Goal: Find specific page/section: Find specific page/section

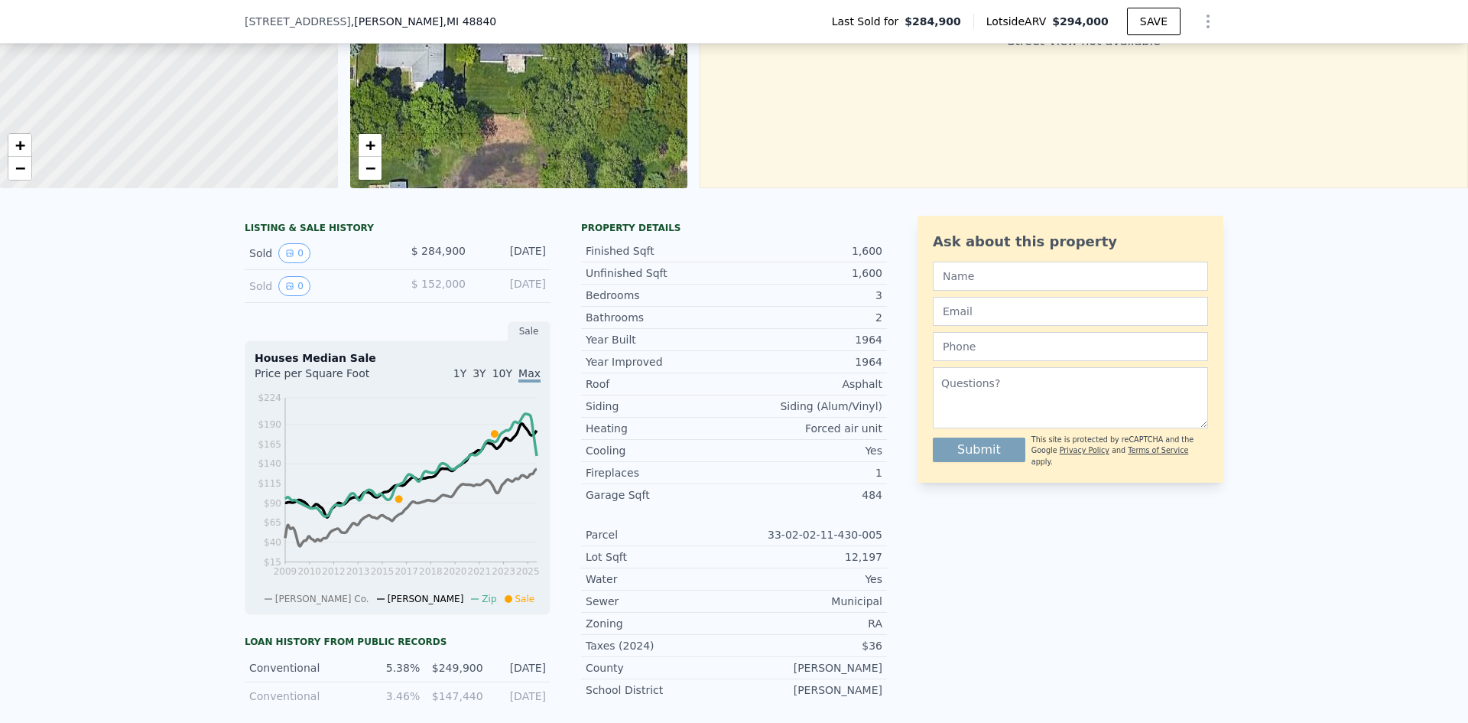
scroll to position [193, 0]
click at [278, 262] on button "0" at bounding box center [294, 252] width 32 height 20
click at [287, 289] on button "0" at bounding box center [294, 285] width 32 height 20
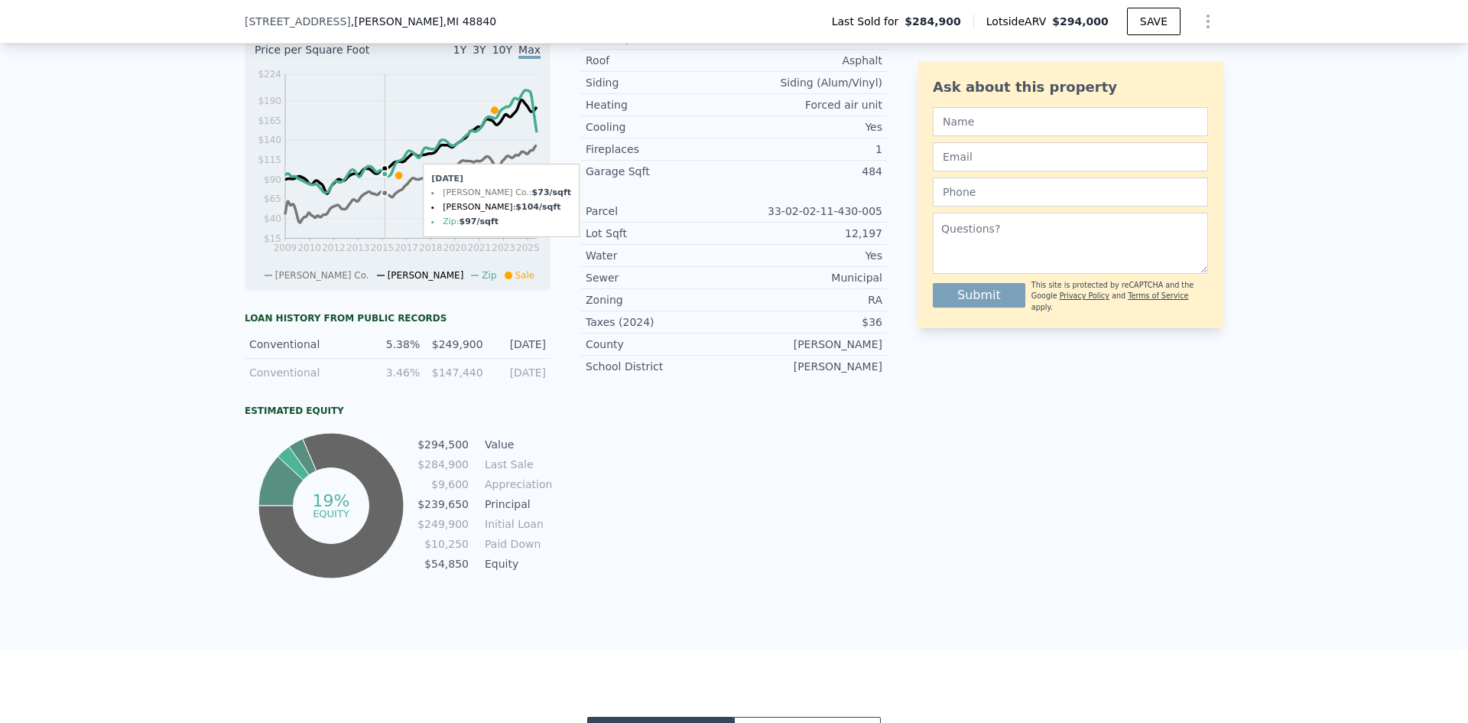
scroll to position [0, 0]
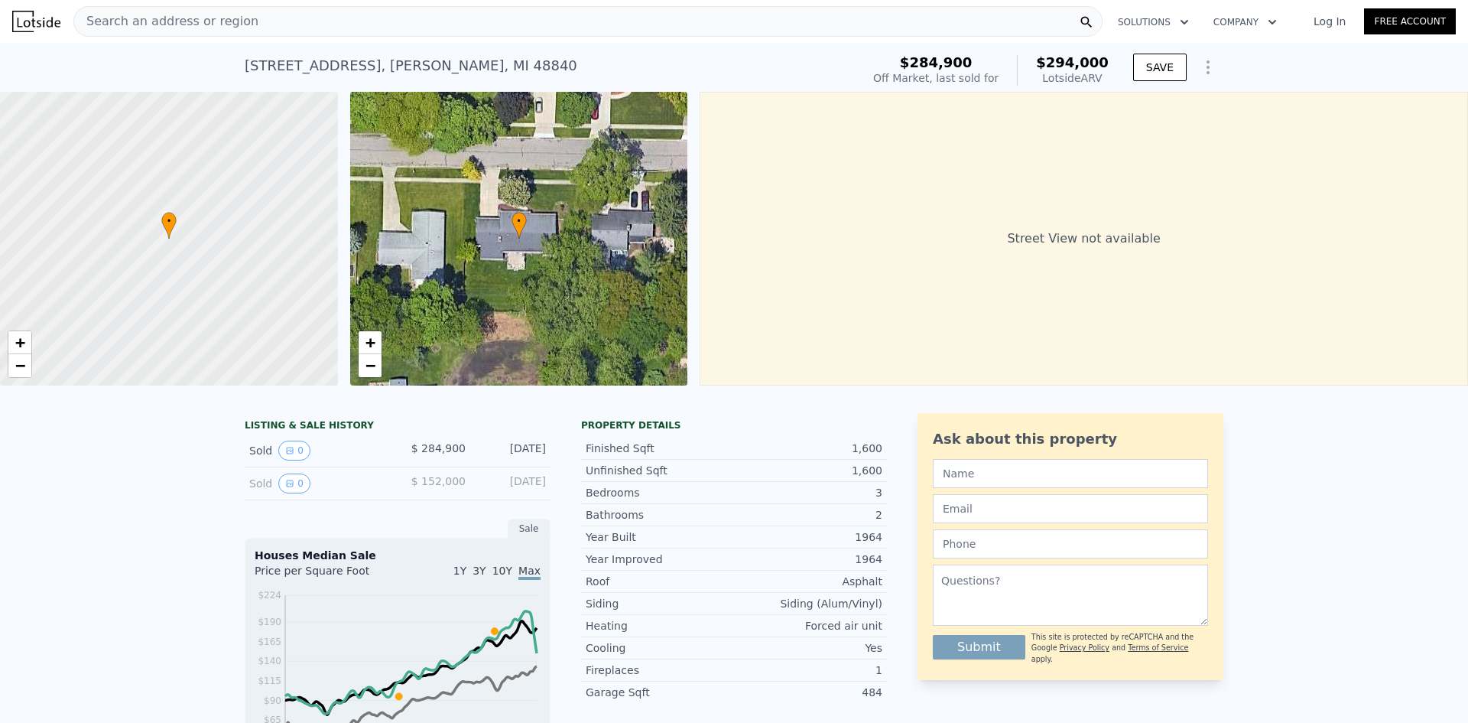
click at [177, 8] on div "Search an address or region" at bounding box center [166, 21] width 184 height 29
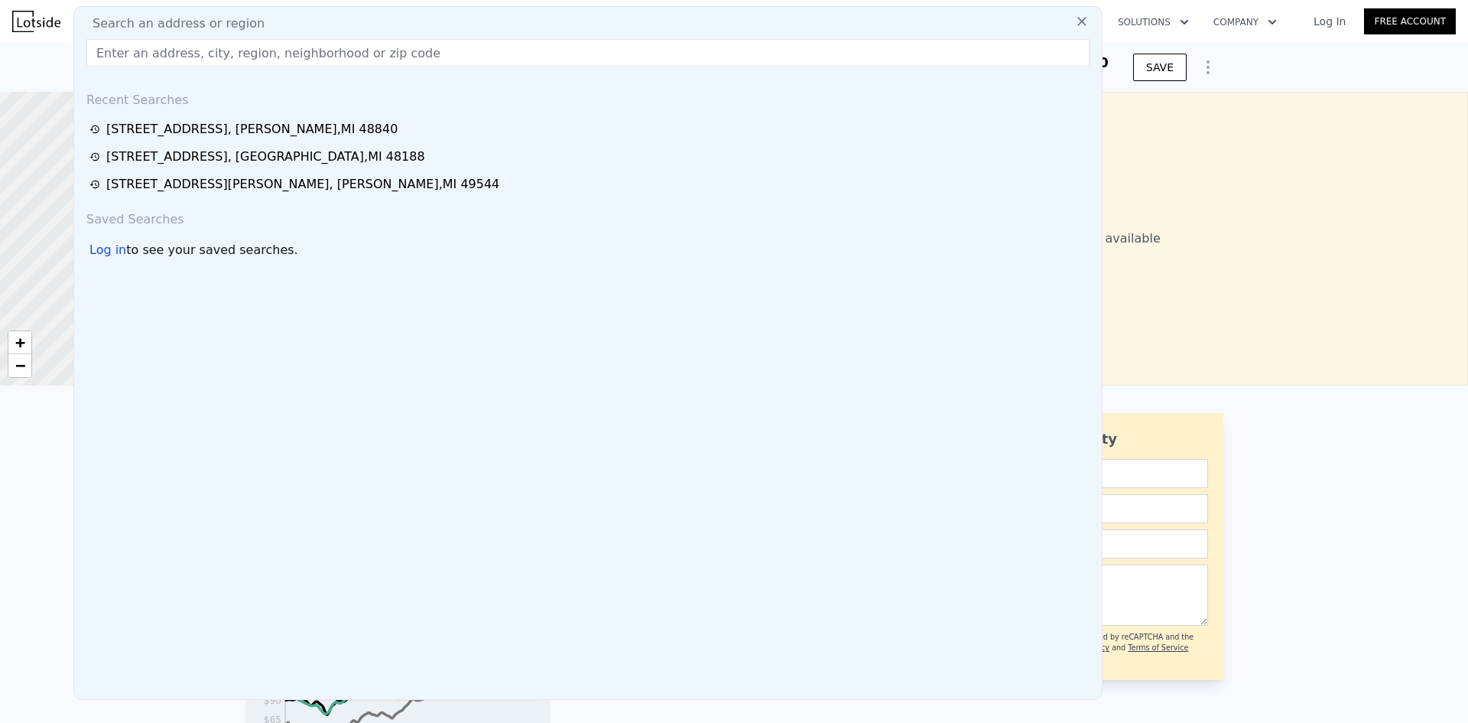
click at [148, 54] on input "text" at bounding box center [587, 53] width 1003 height 28
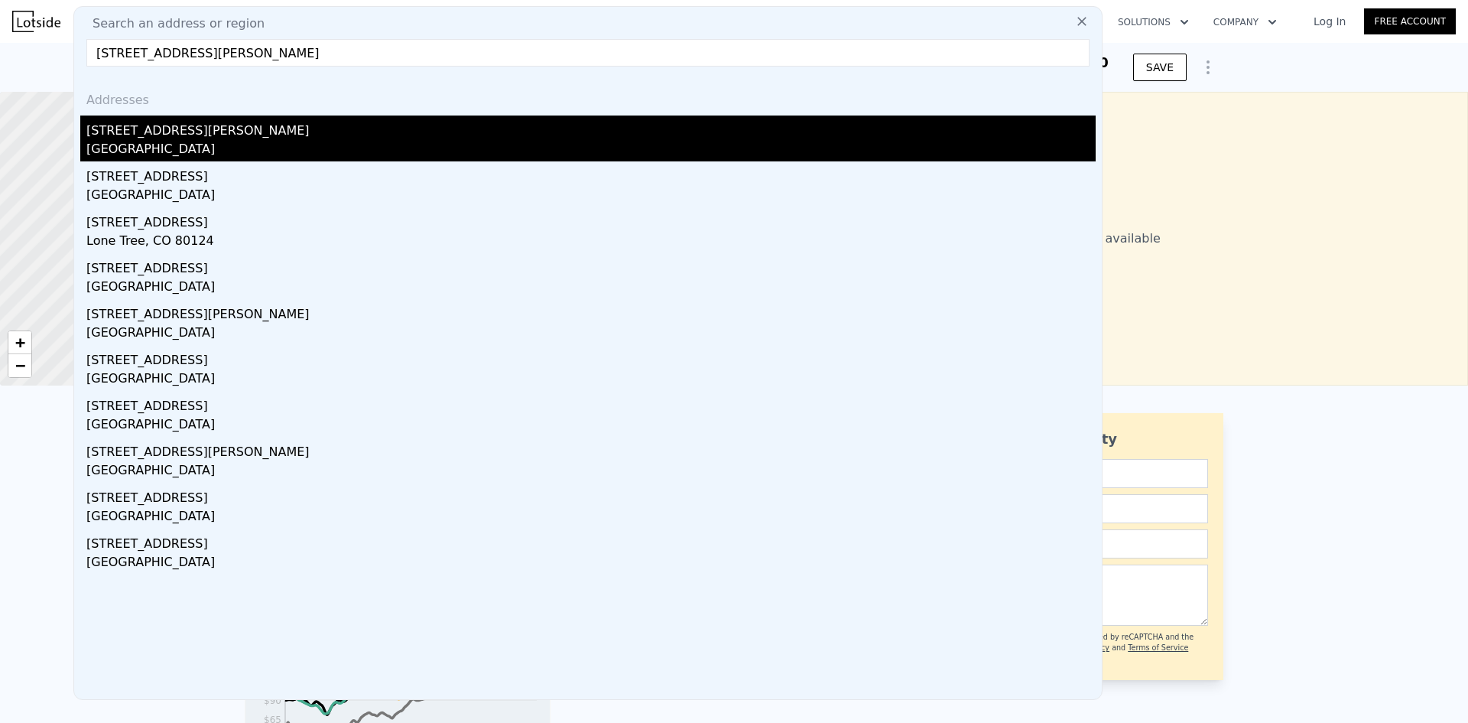
type input "10322 bell rd"
click at [115, 135] on div "10322 Bell Rd" at bounding box center [590, 127] width 1009 height 24
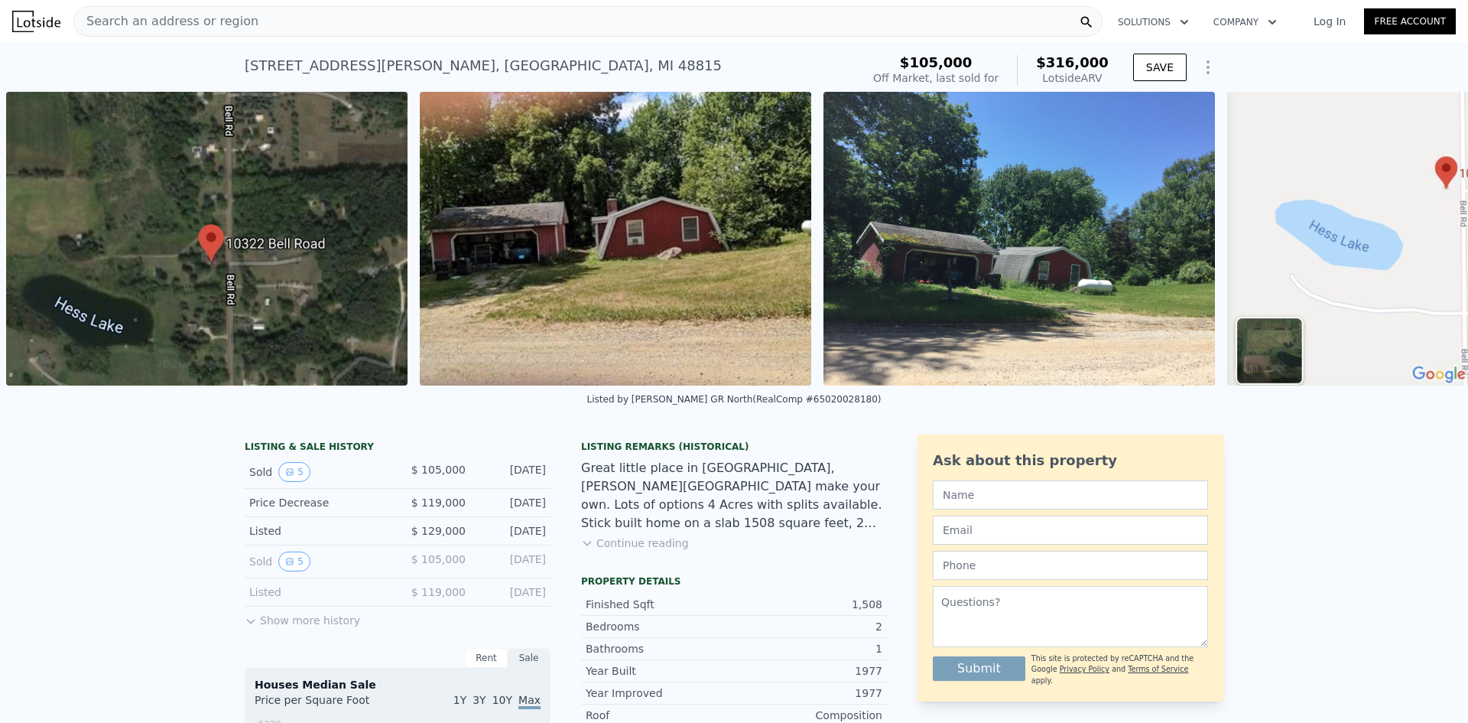
scroll to position [0, 1239]
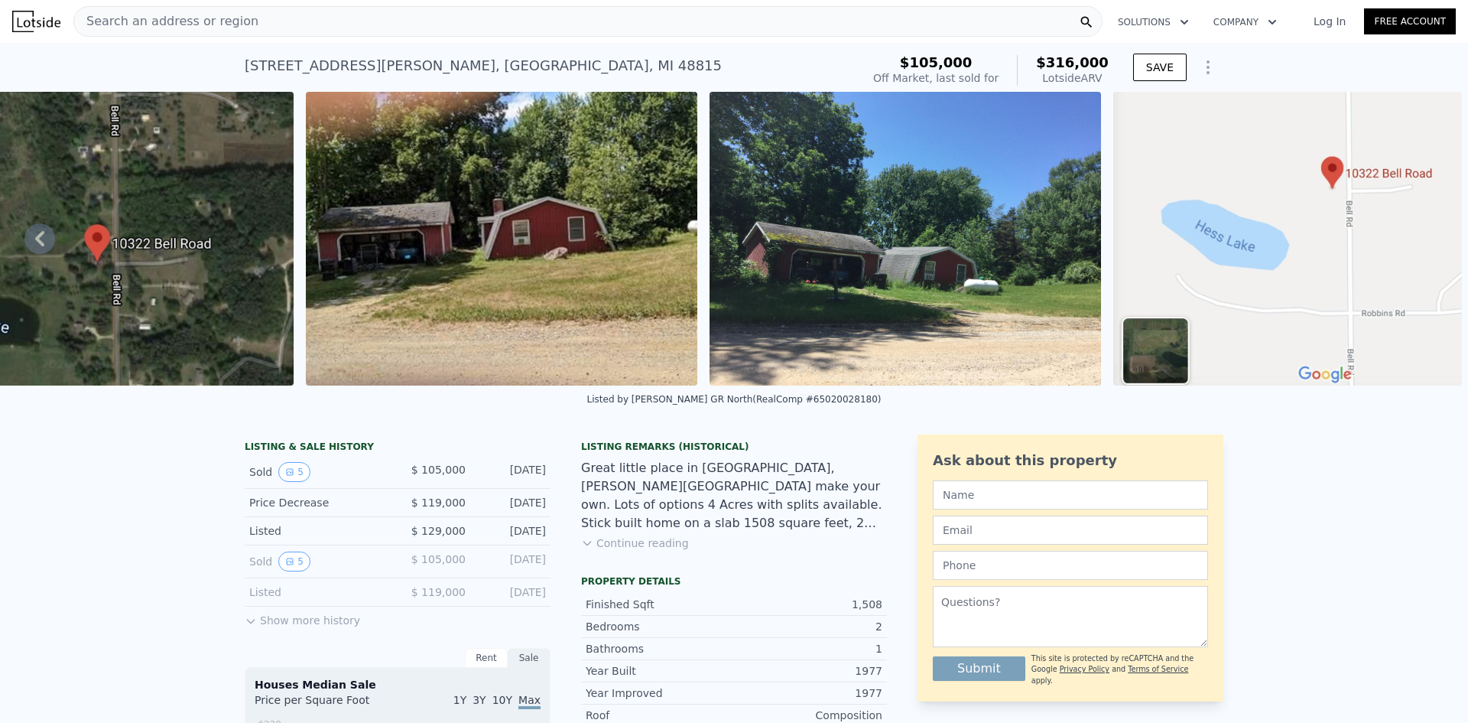
click at [262, 628] on button "Show more history" at bounding box center [302, 616] width 115 height 21
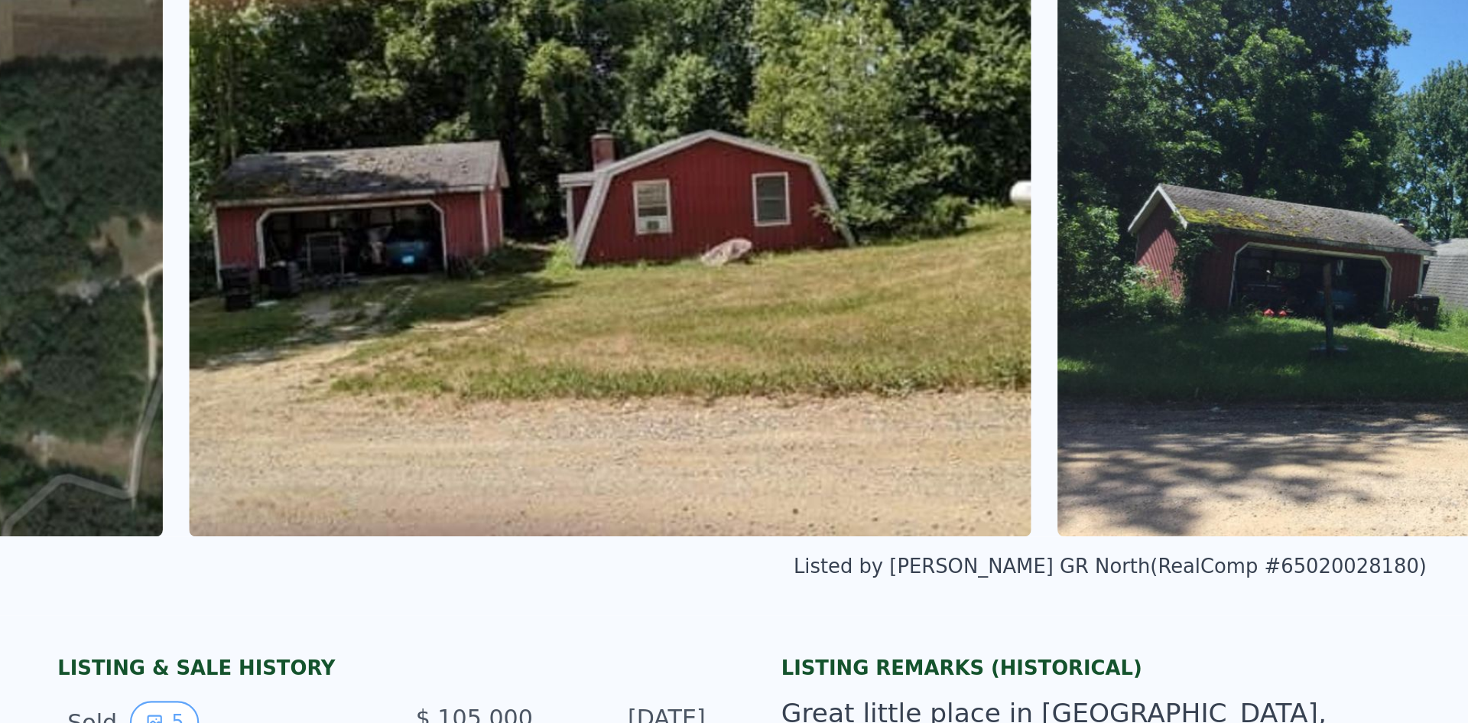
click at [383, 249] on img at bounding box center [501, 236] width 391 height 294
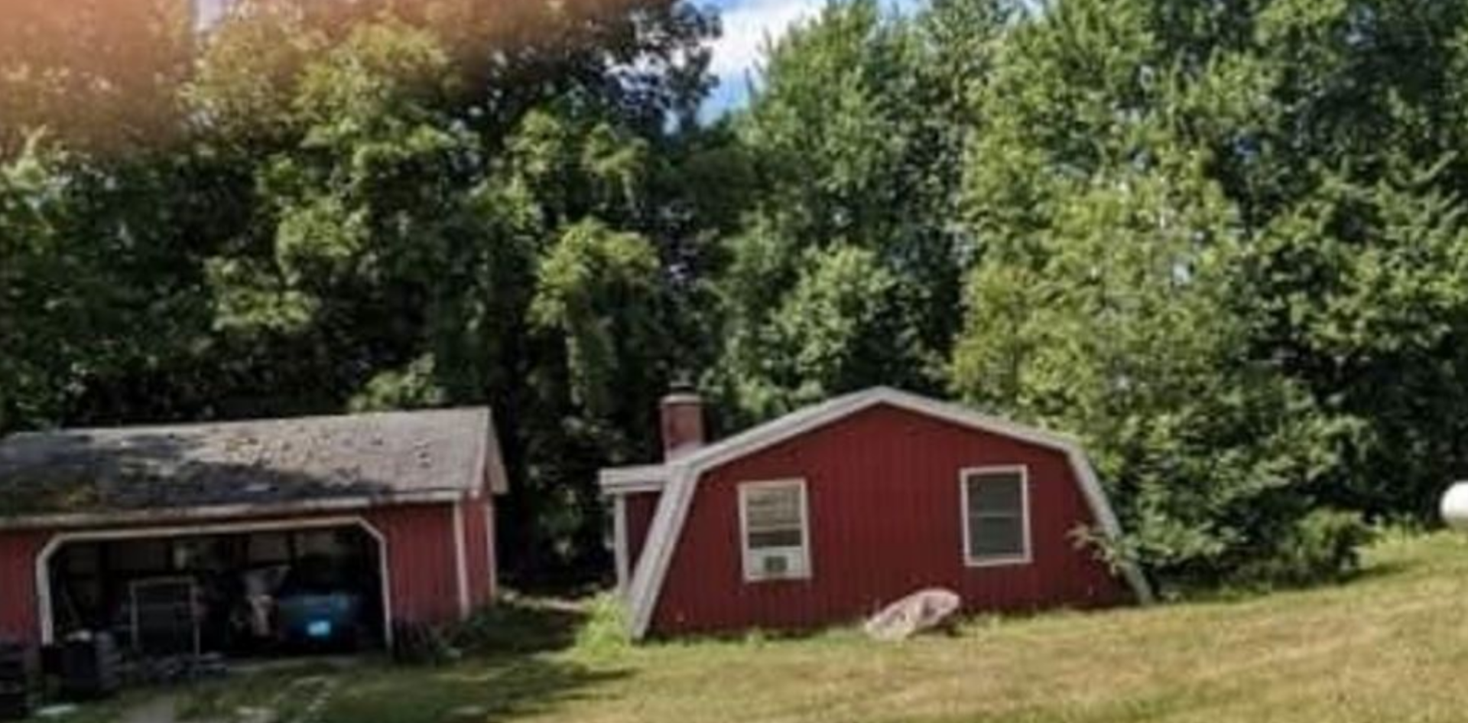
scroll to position [532, 0]
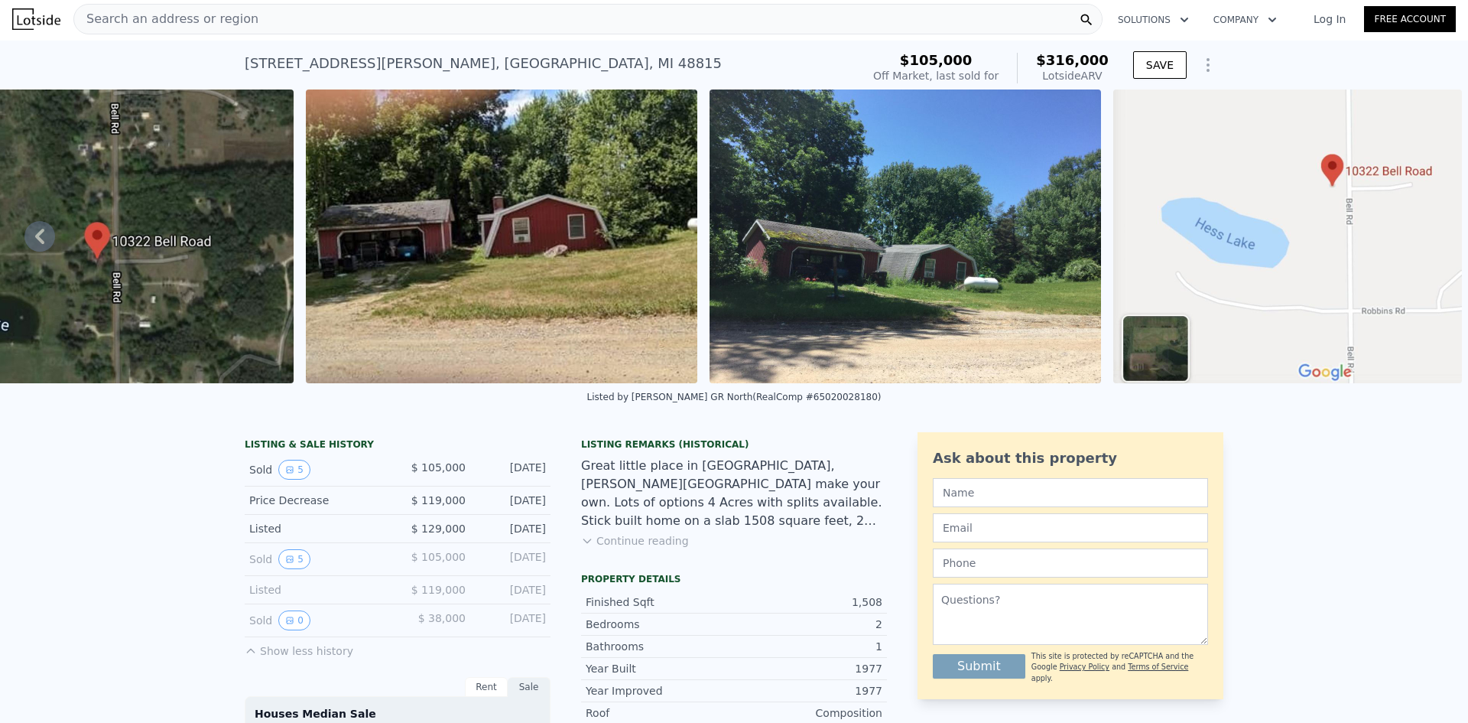
click at [232, 24] on span "Search an address or region" at bounding box center [166, 19] width 184 height 18
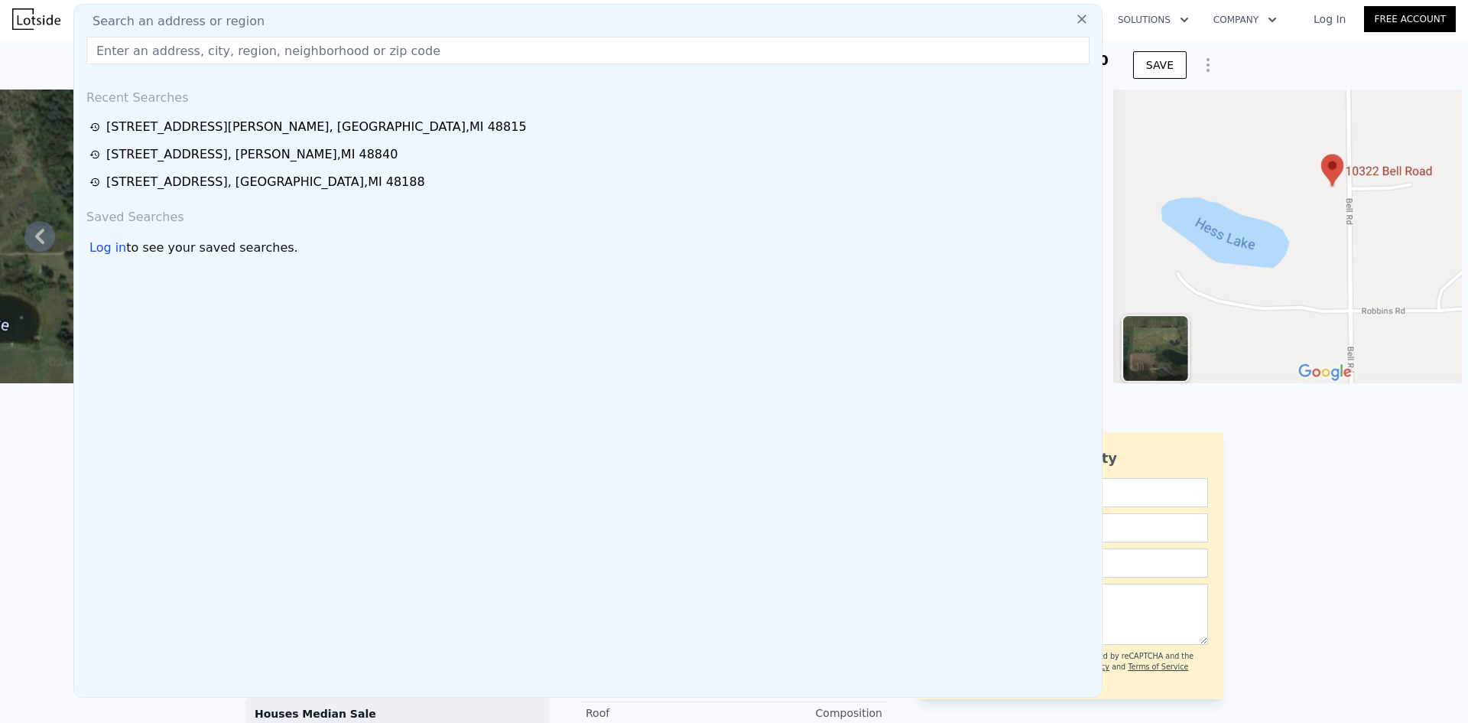
click at [265, 60] on input "text" at bounding box center [587, 51] width 1003 height 28
click at [252, 55] on input "text" at bounding box center [587, 51] width 1003 height 28
click at [228, 50] on input "text" at bounding box center [587, 51] width 1003 height 28
click at [226, 50] on input "text" at bounding box center [587, 51] width 1003 height 28
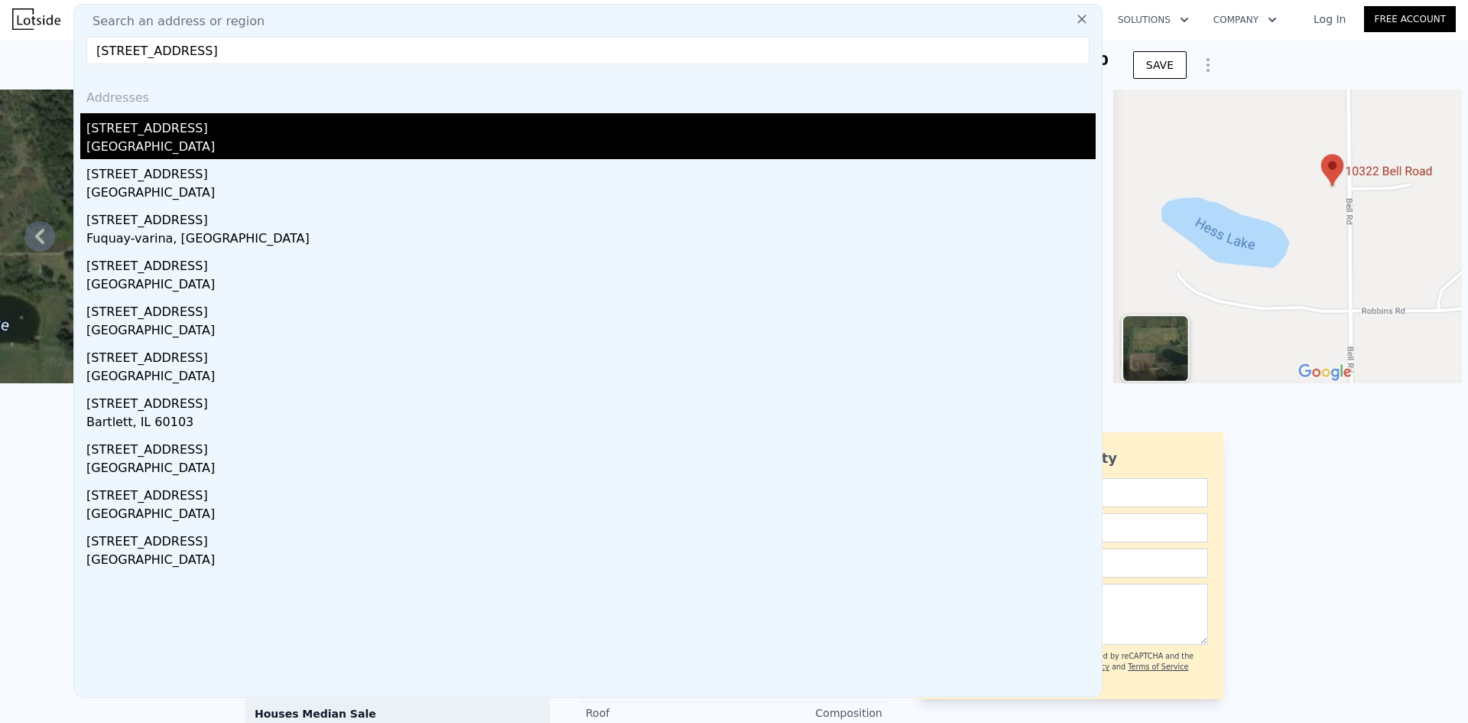
type input "961 west long lake road"
click at [178, 123] on div "961 W Long Lake Rd" at bounding box center [590, 125] width 1009 height 24
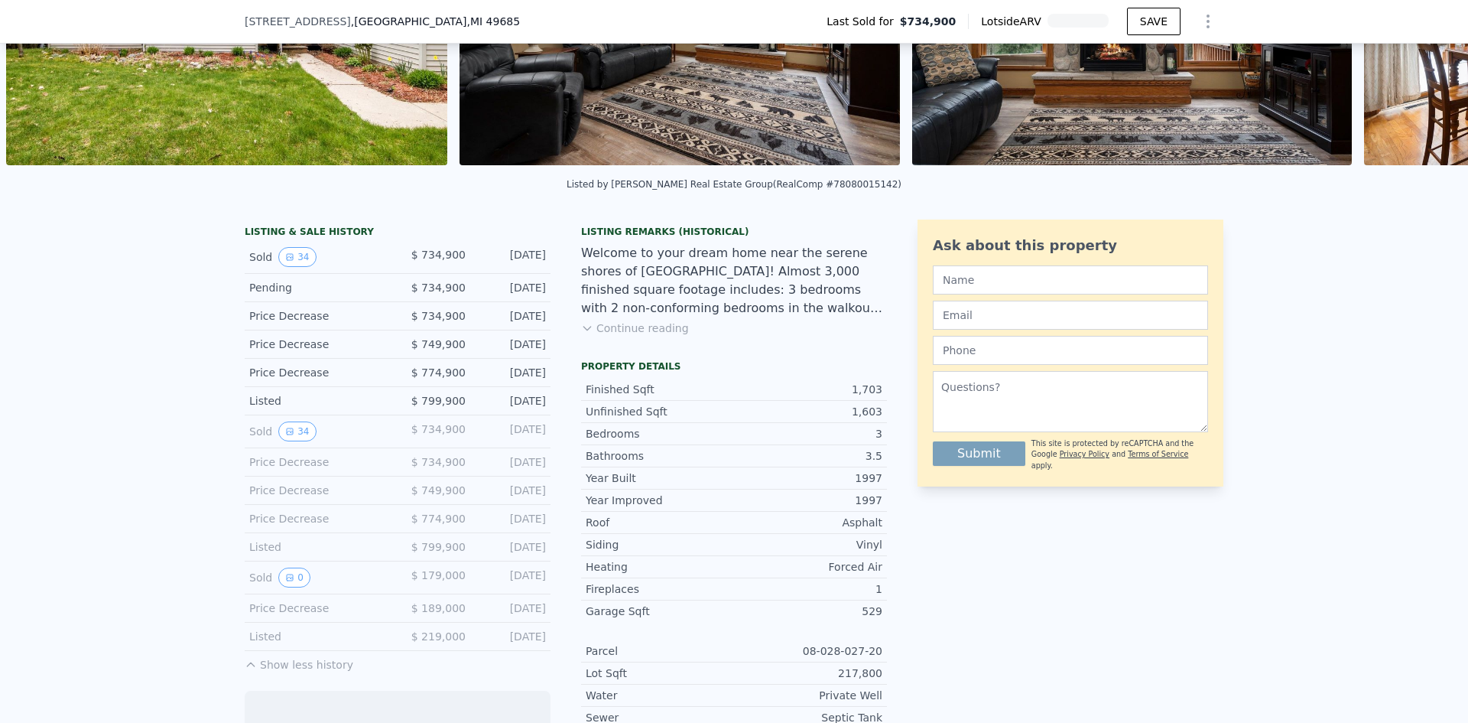
scroll to position [216, 0]
click at [291, 580] on button "0" at bounding box center [294, 577] width 32 height 20
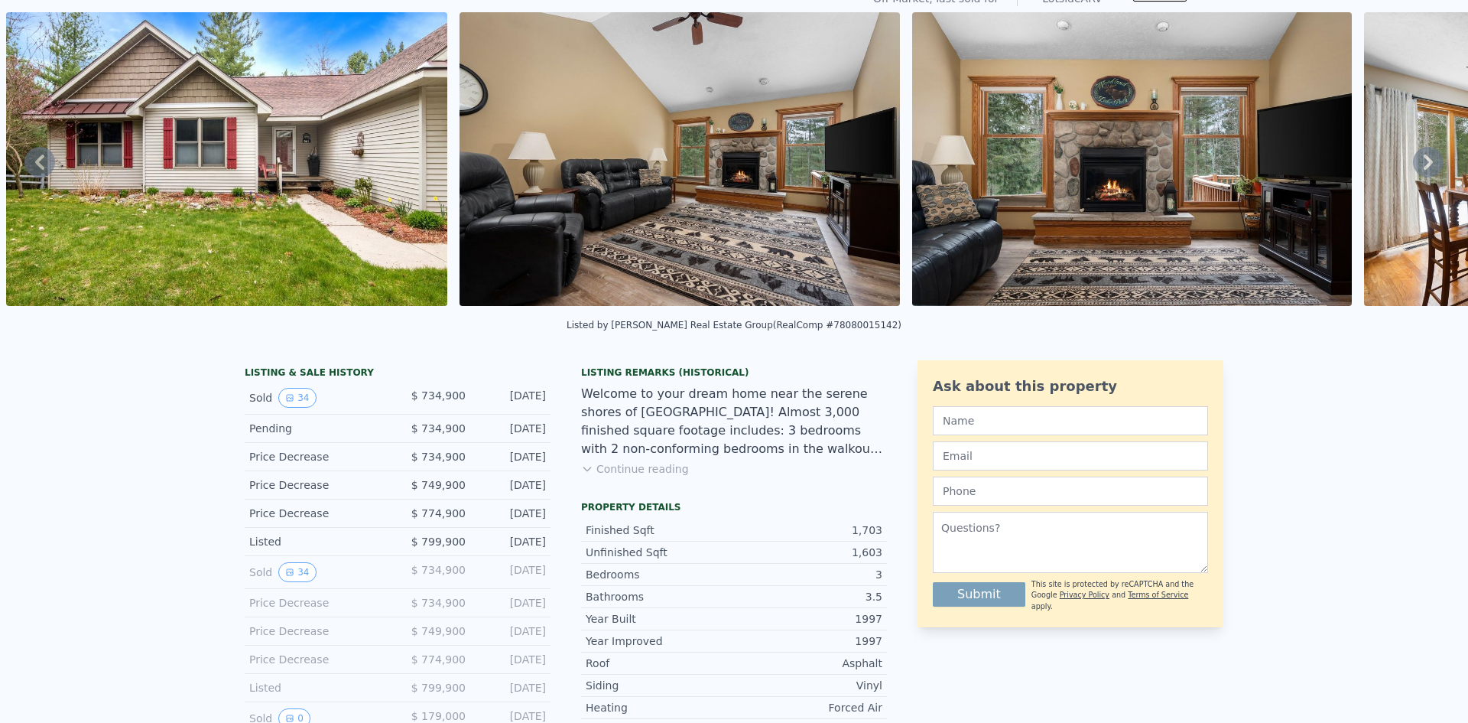
scroll to position [0, 0]
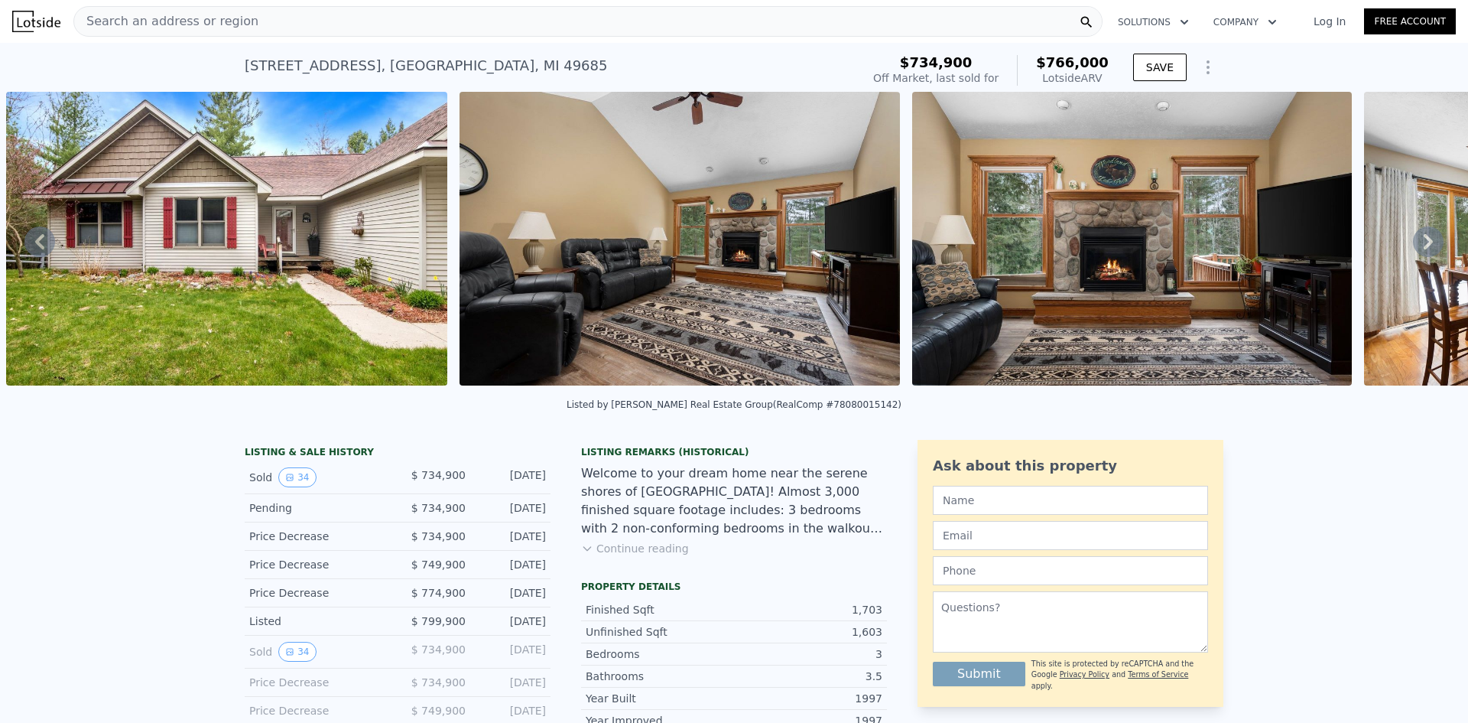
click at [229, 15] on span "Search an address or region" at bounding box center [166, 21] width 184 height 18
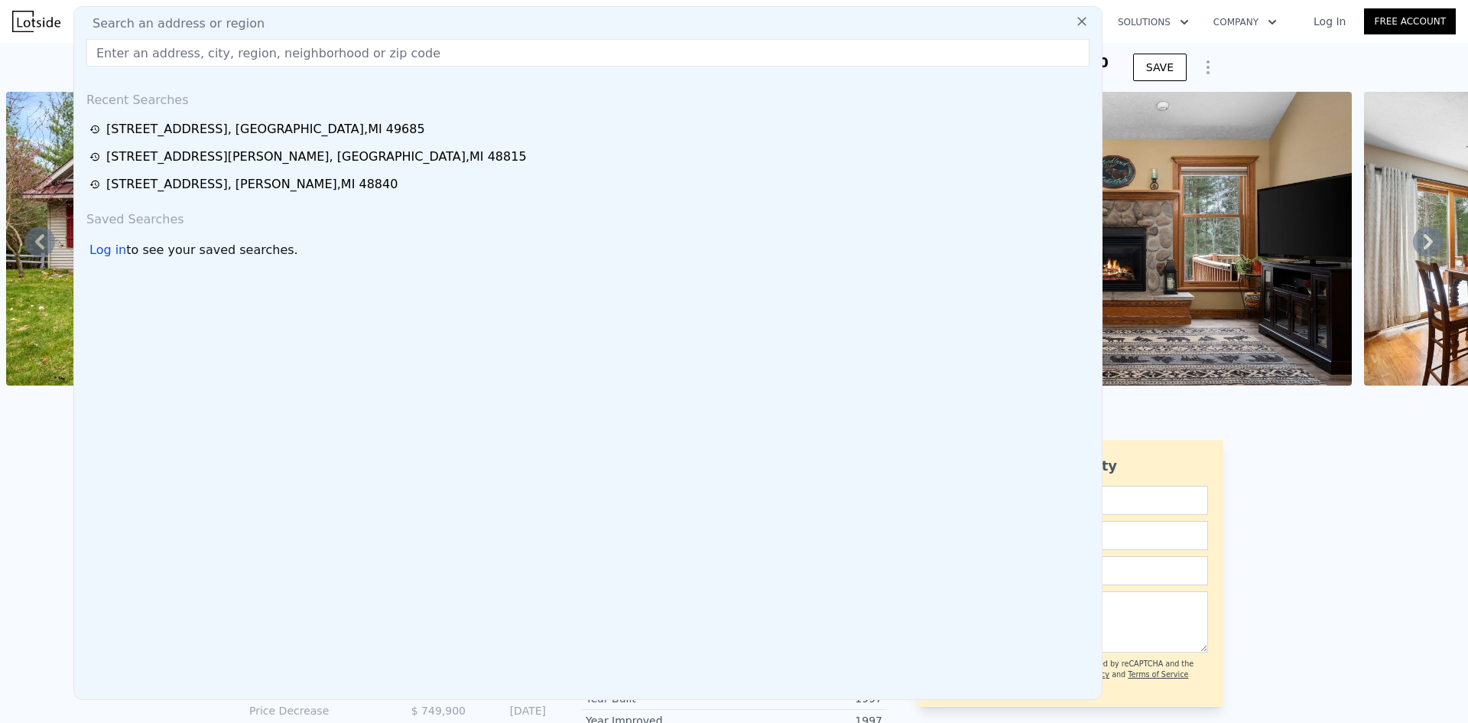
click at [183, 49] on input "text" at bounding box center [587, 53] width 1003 height 28
click at [180, 51] on input "text" at bounding box center [587, 53] width 1003 height 28
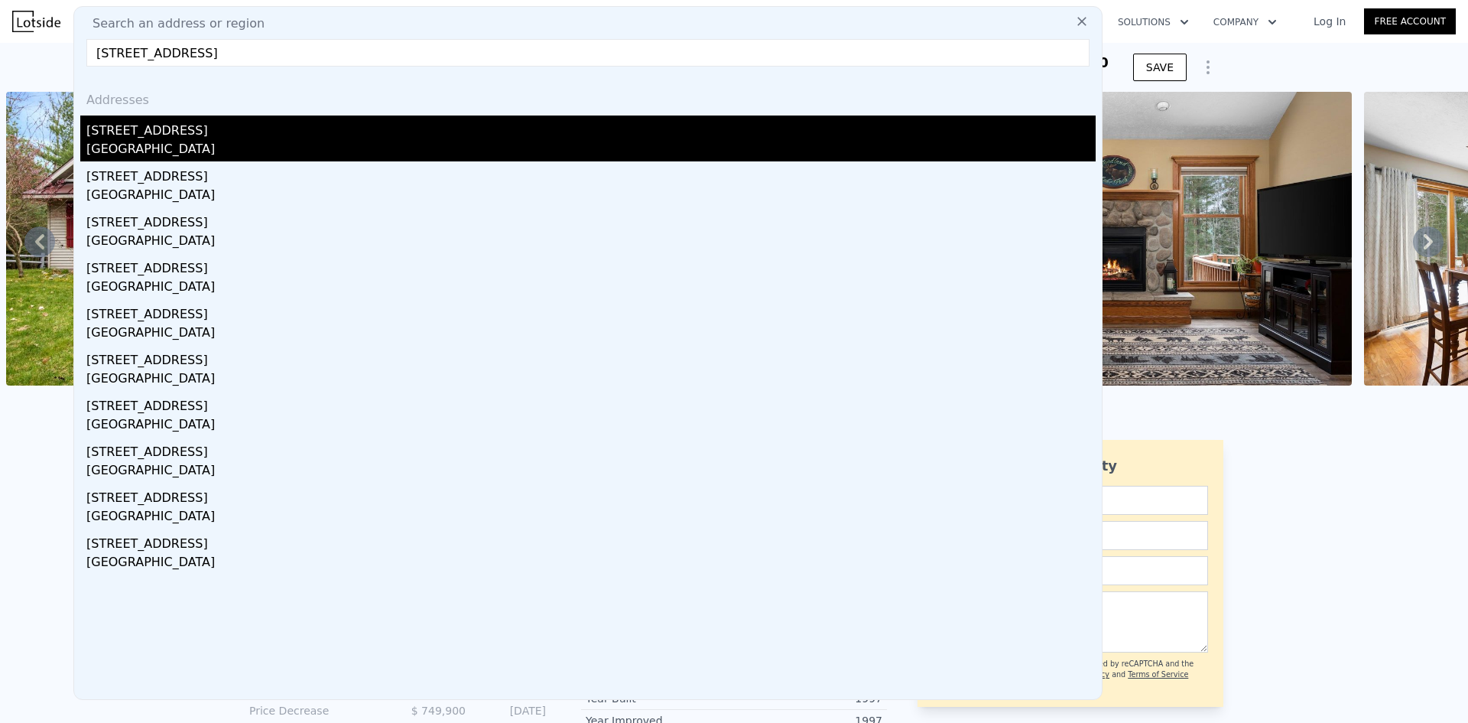
type input "1756 widdicomb ave nw"
click at [164, 132] on div "1756 Widdicomb Ave NW" at bounding box center [590, 127] width 1009 height 24
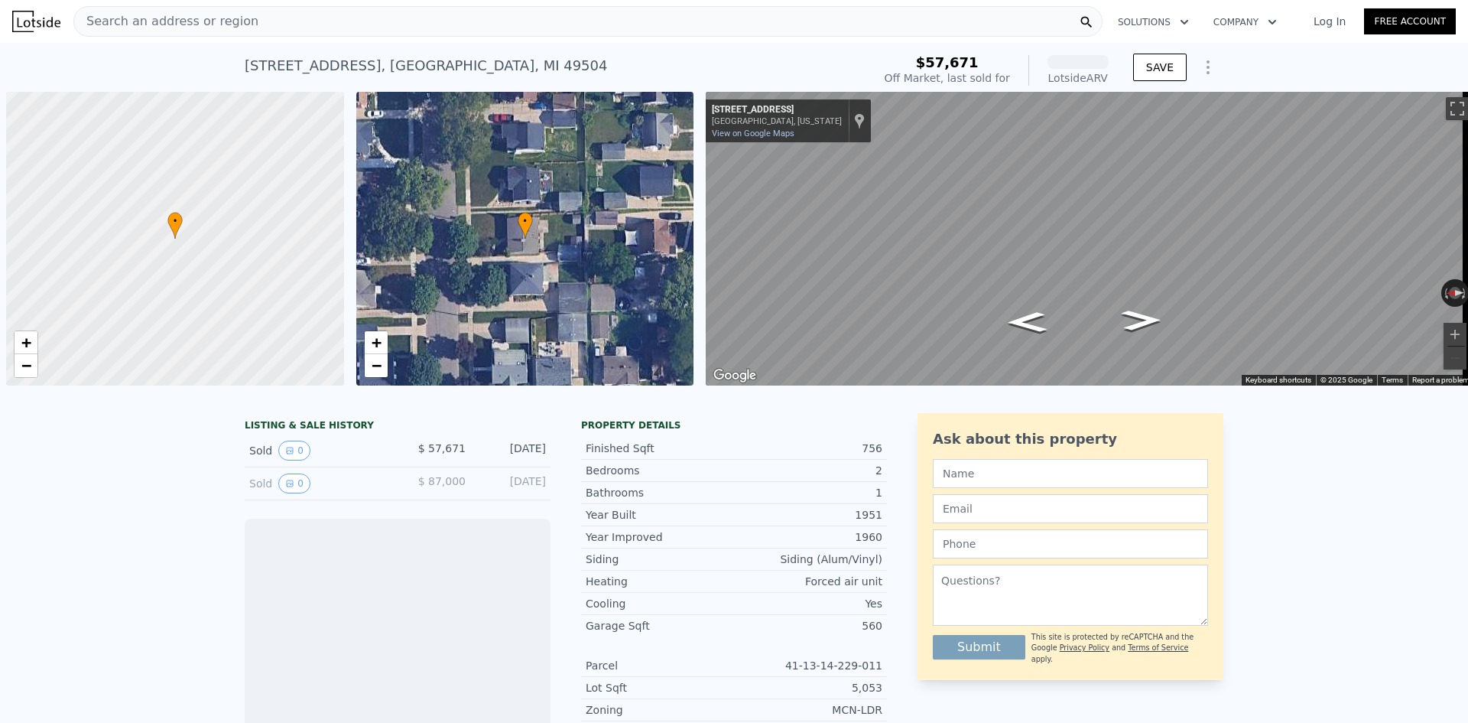
scroll to position [0, 6]
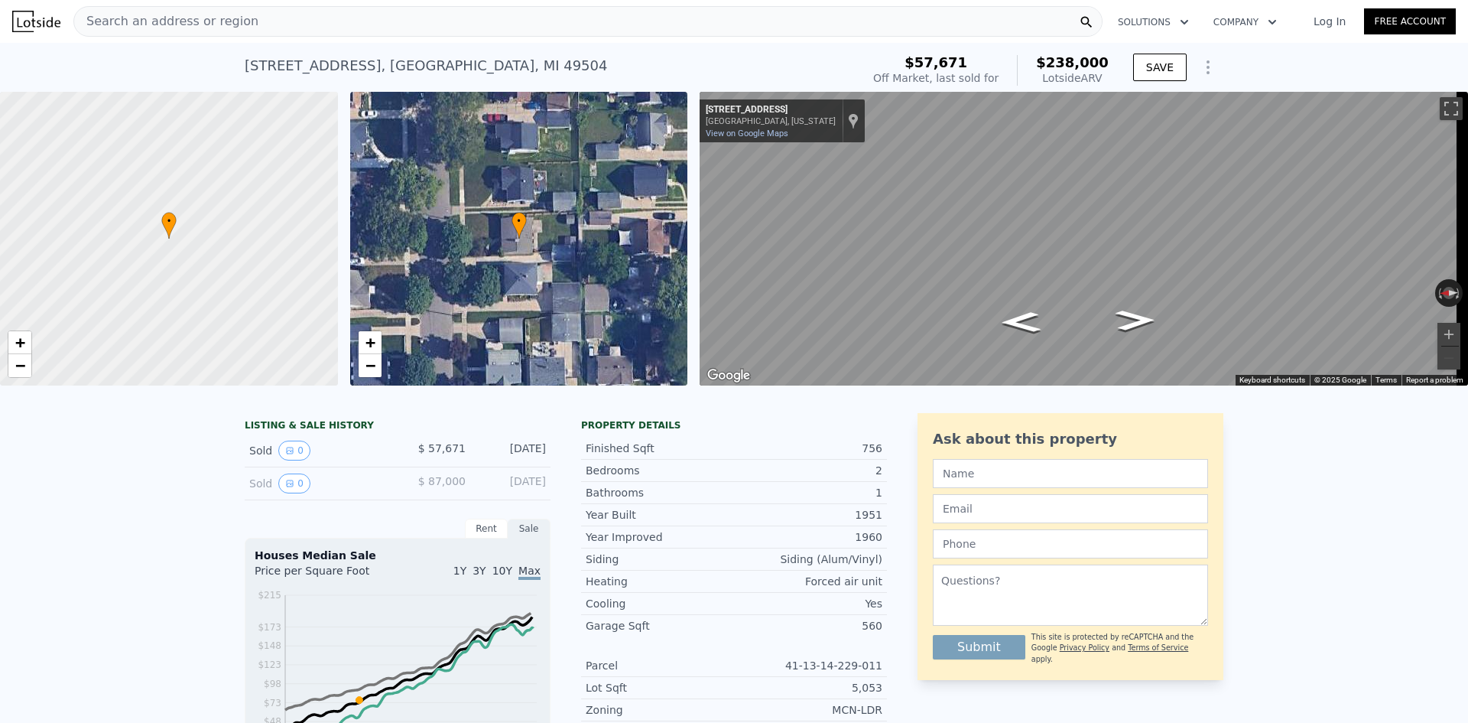
click at [250, 15] on div "Search an address or region" at bounding box center [587, 21] width 1029 height 31
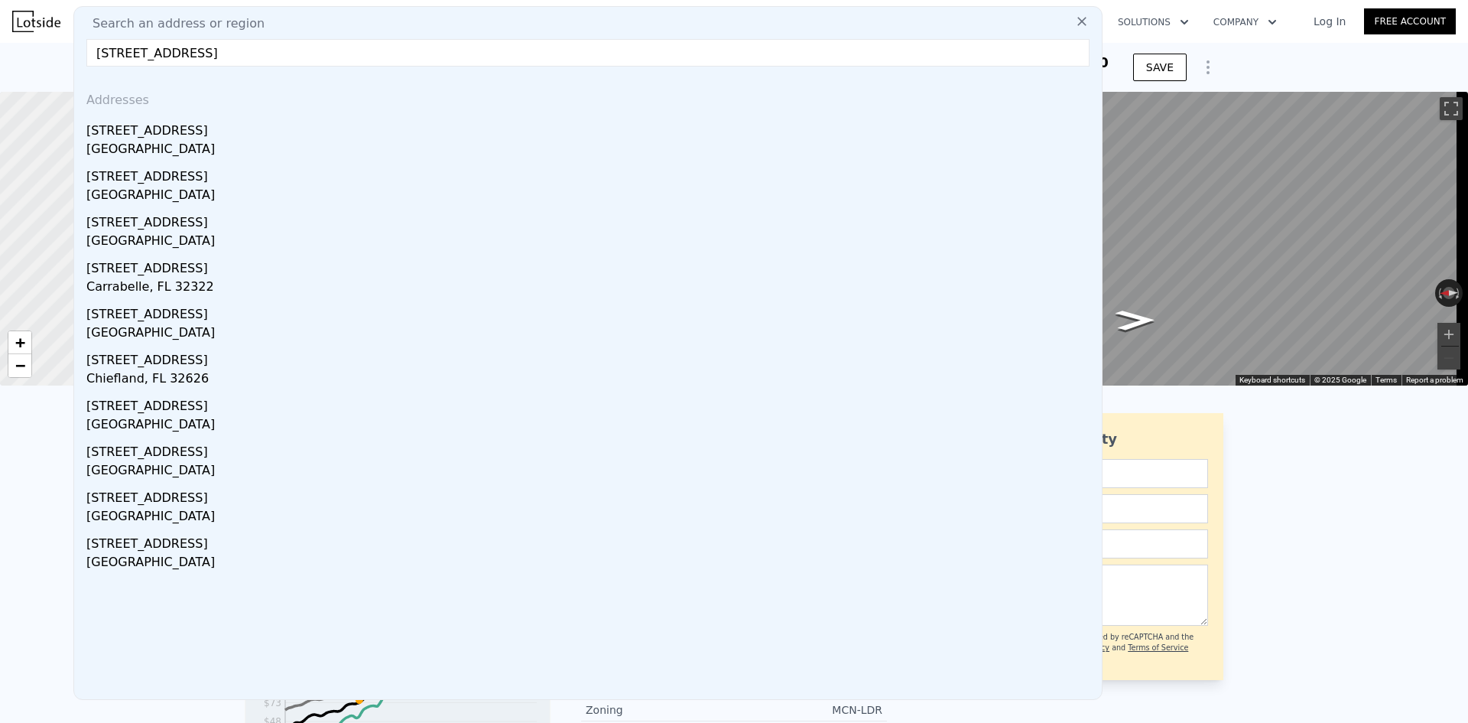
click at [275, 57] on input "1102 widdiomb ave nw" at bounding box center [587, 53] width 1003 height 28
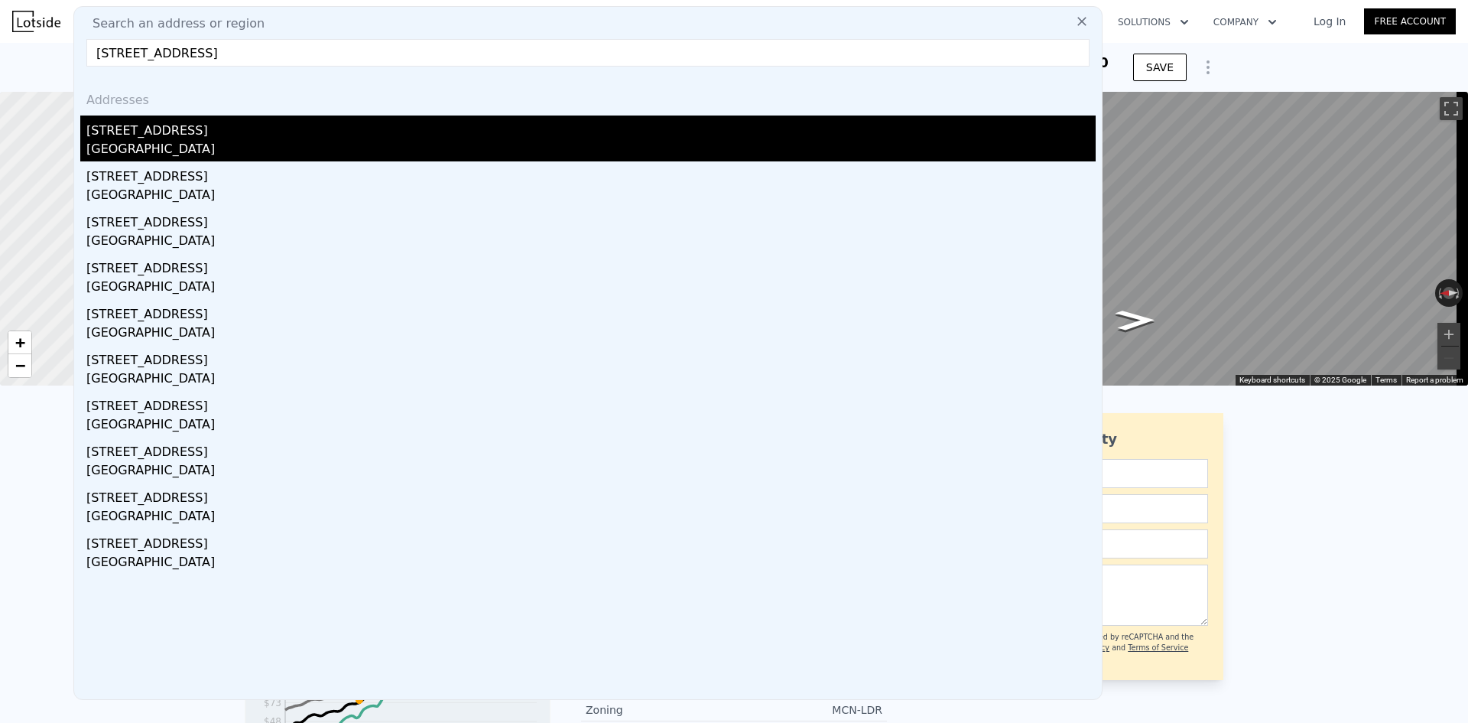
type input "1104 widdicomb ave"
click at [196, 141] on div "Grand Rapids, MI 49504" at bounding box center [590, 150] width 1009 height 21
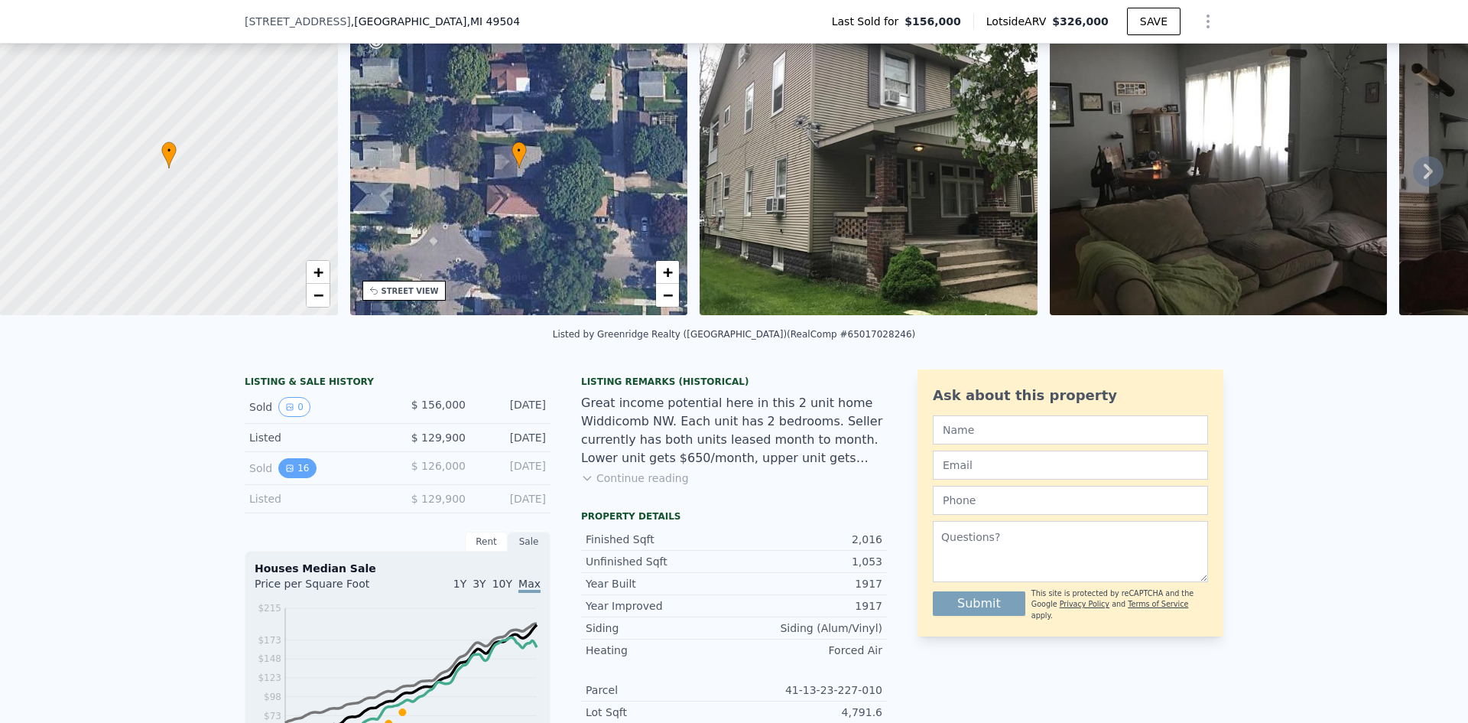
click at [294, 478] on button "16" at bounding box center [296, 468] width 37 height 20
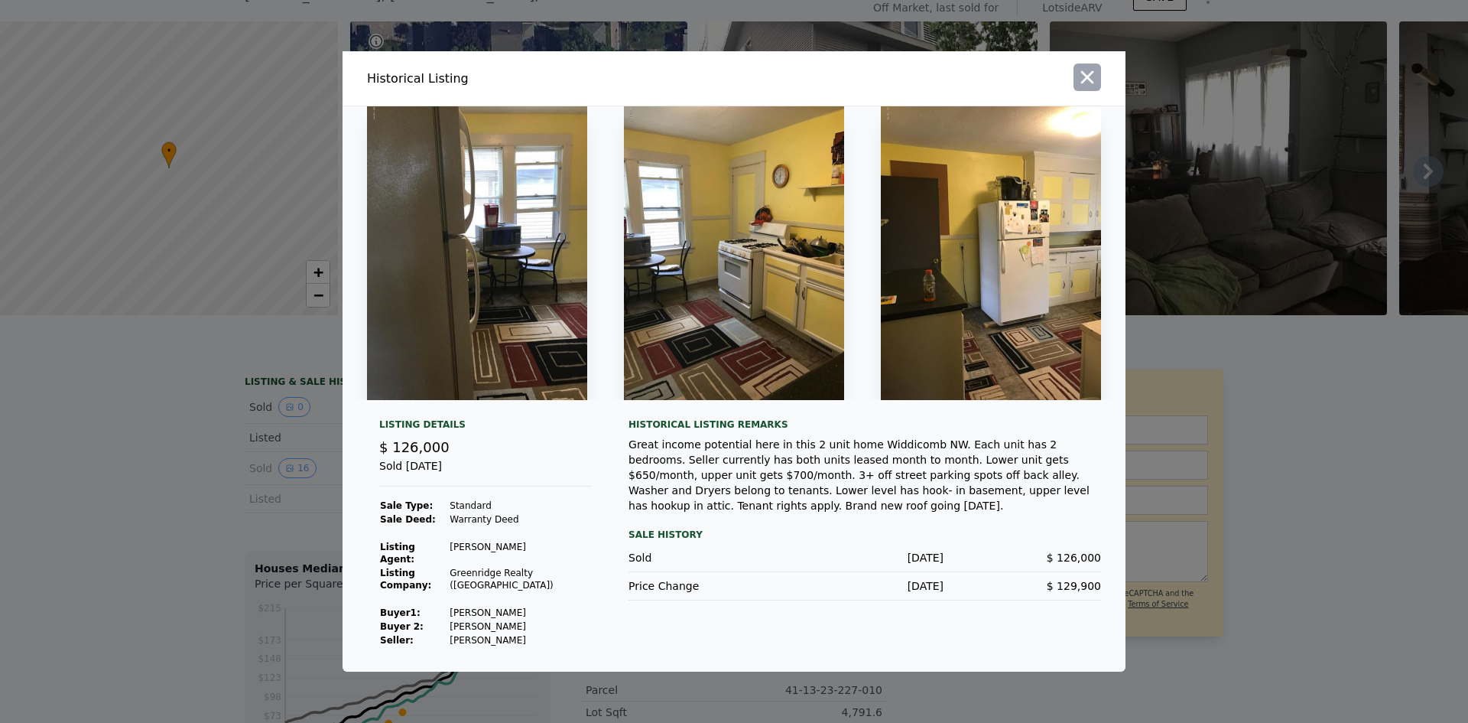
click at [1096, 72] on button "button" at bounding box center [1088, 77] width 28 height 28
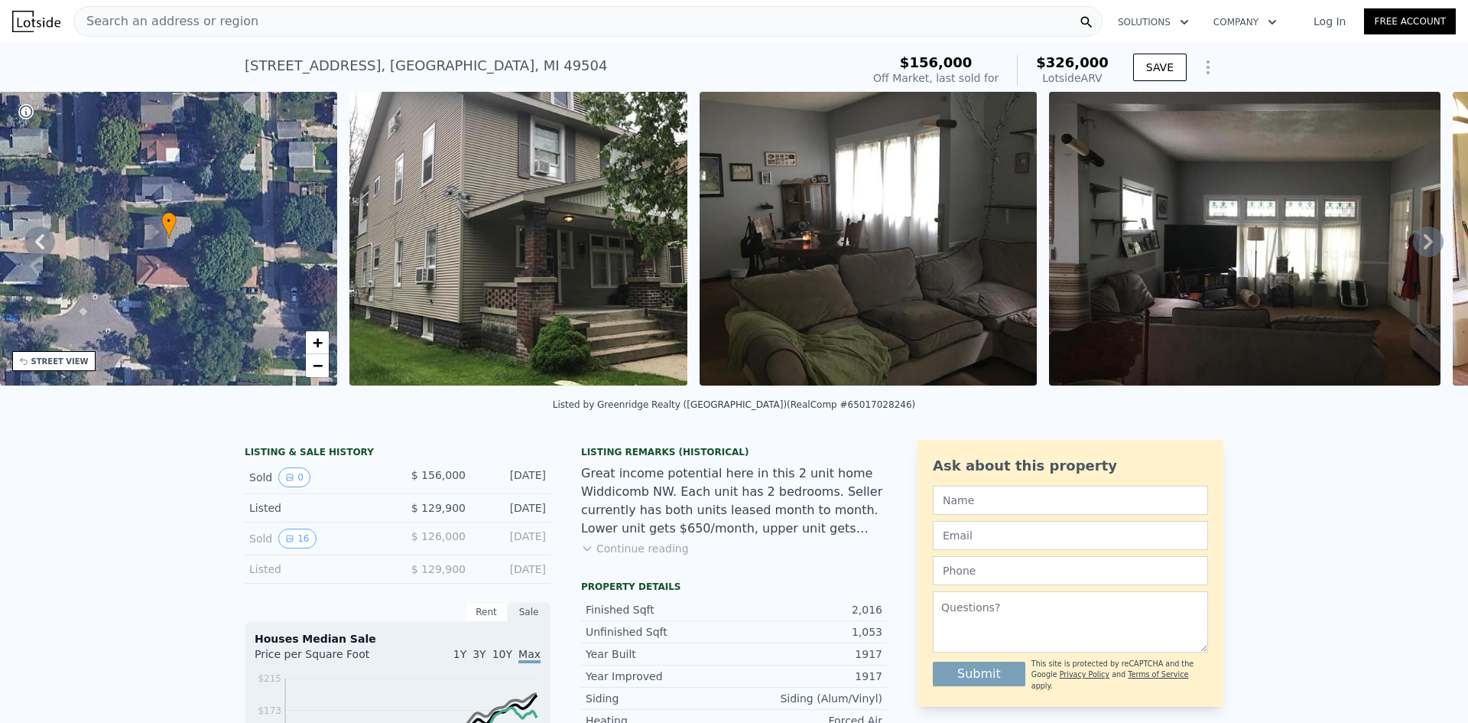
click at [193, 33] on div "Search an address or region" at bounding box center [166, 21] width 184 height 29
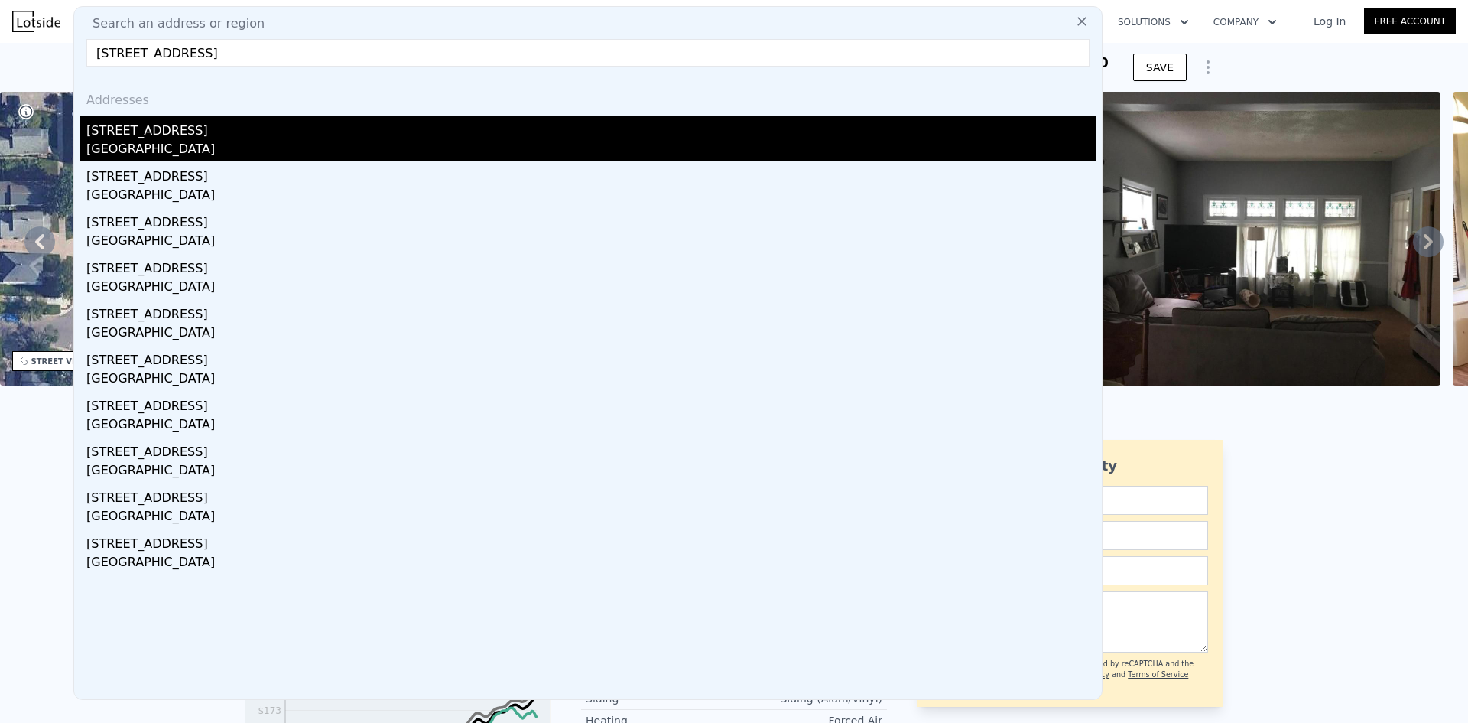
type input "1102 widdicomb ave nw"
click at [167, 136] on div "1107 Widdicomb Ave NW" at bounding box center [590, 127] width 1009 height 24
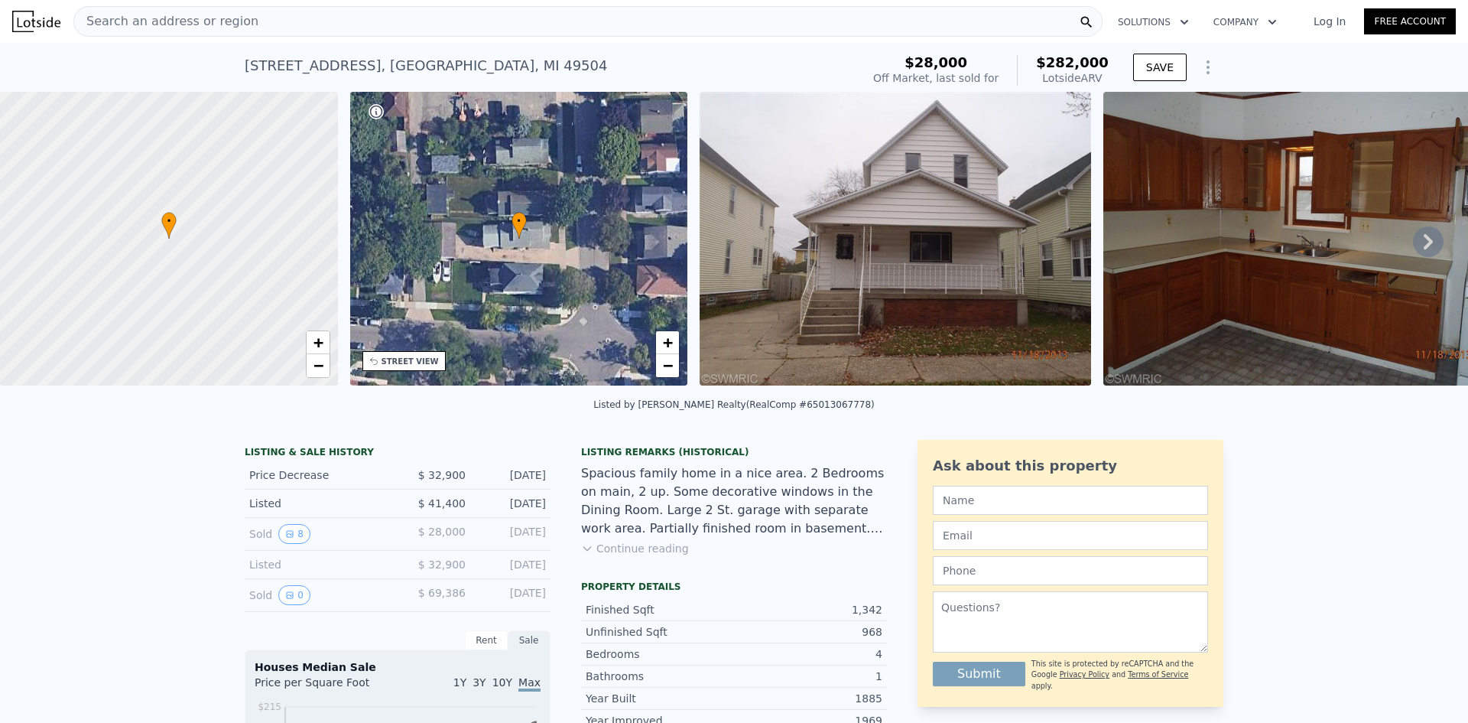
click at [164, 30] on span "Search an address or region" at bounding box center [166, 21] width 184 height 18
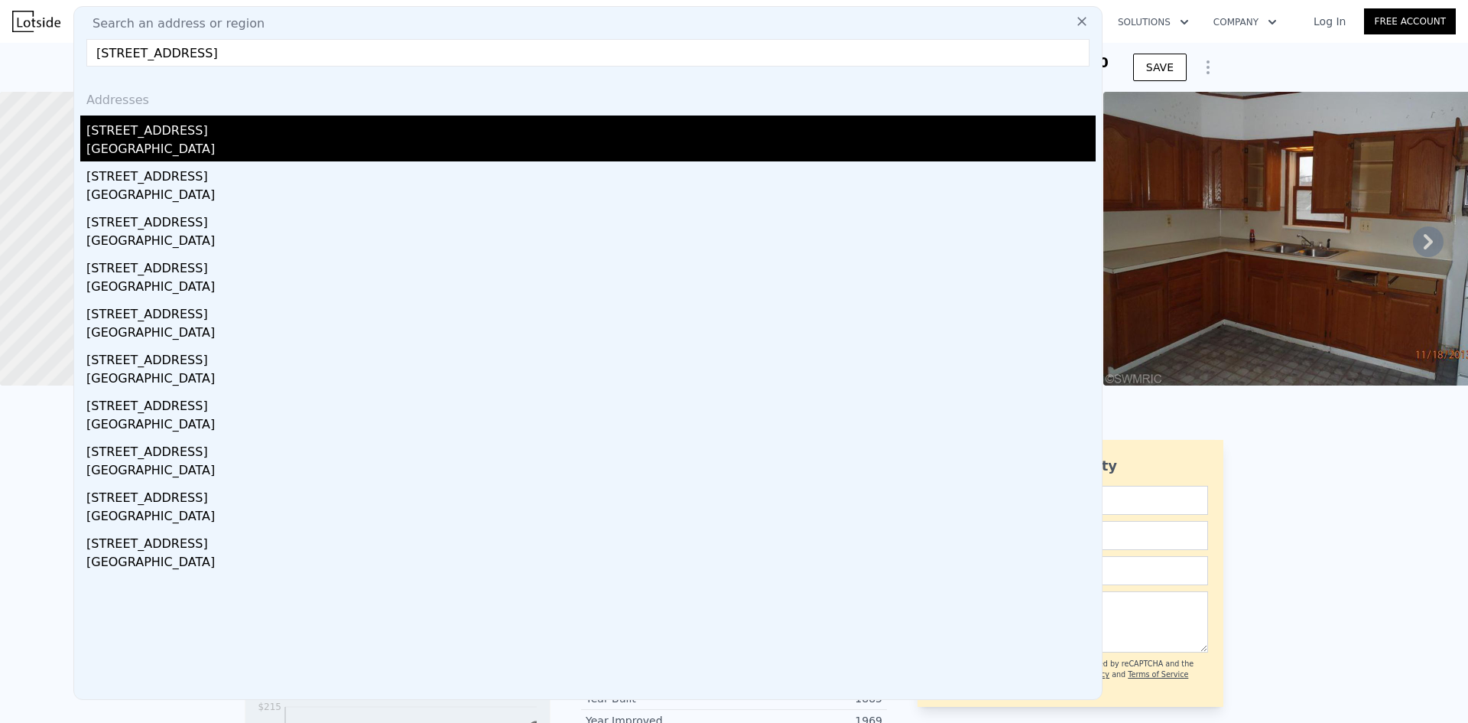
type input "1100 widdicomb ave"
click at [161, 131] on div "[STREET_ADDRESS]" at bounding box center [590, 127] width 1009 height 24
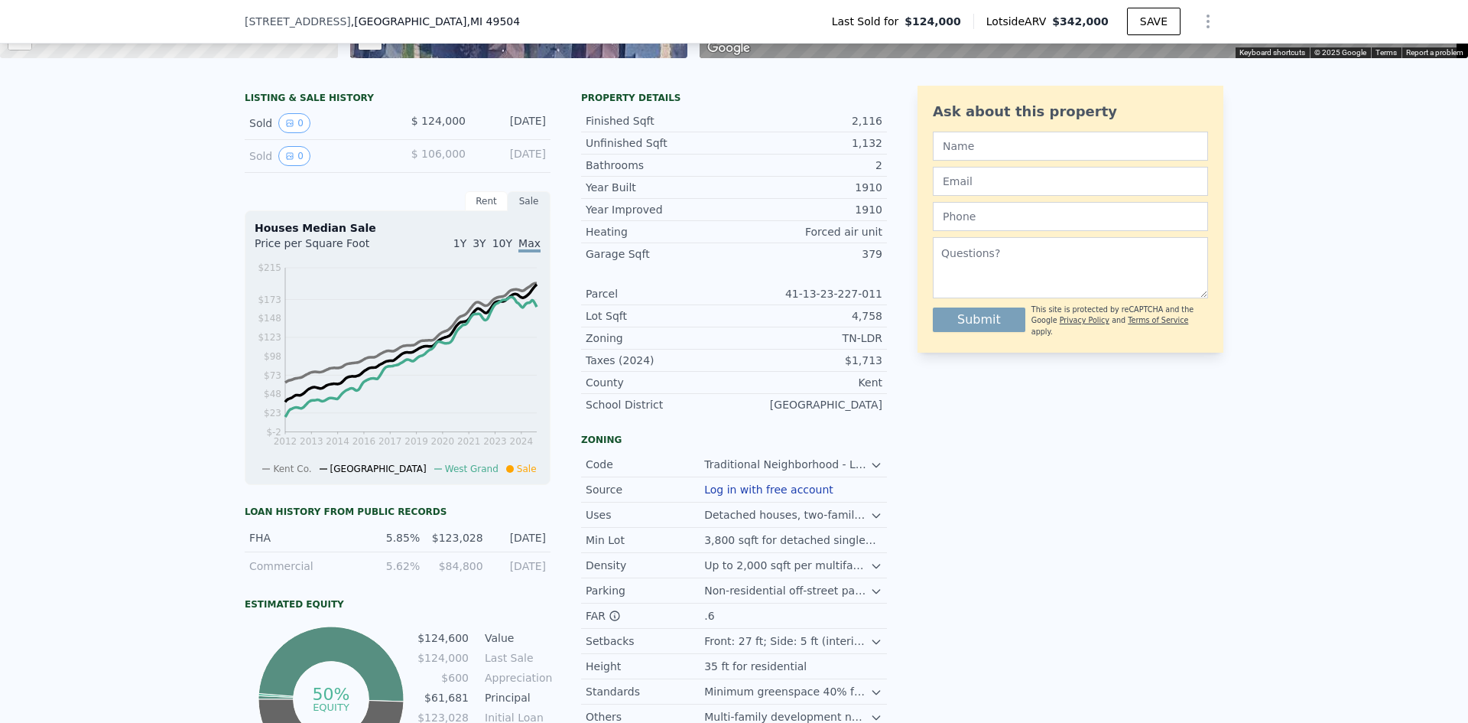
scroll to position [327, 0]
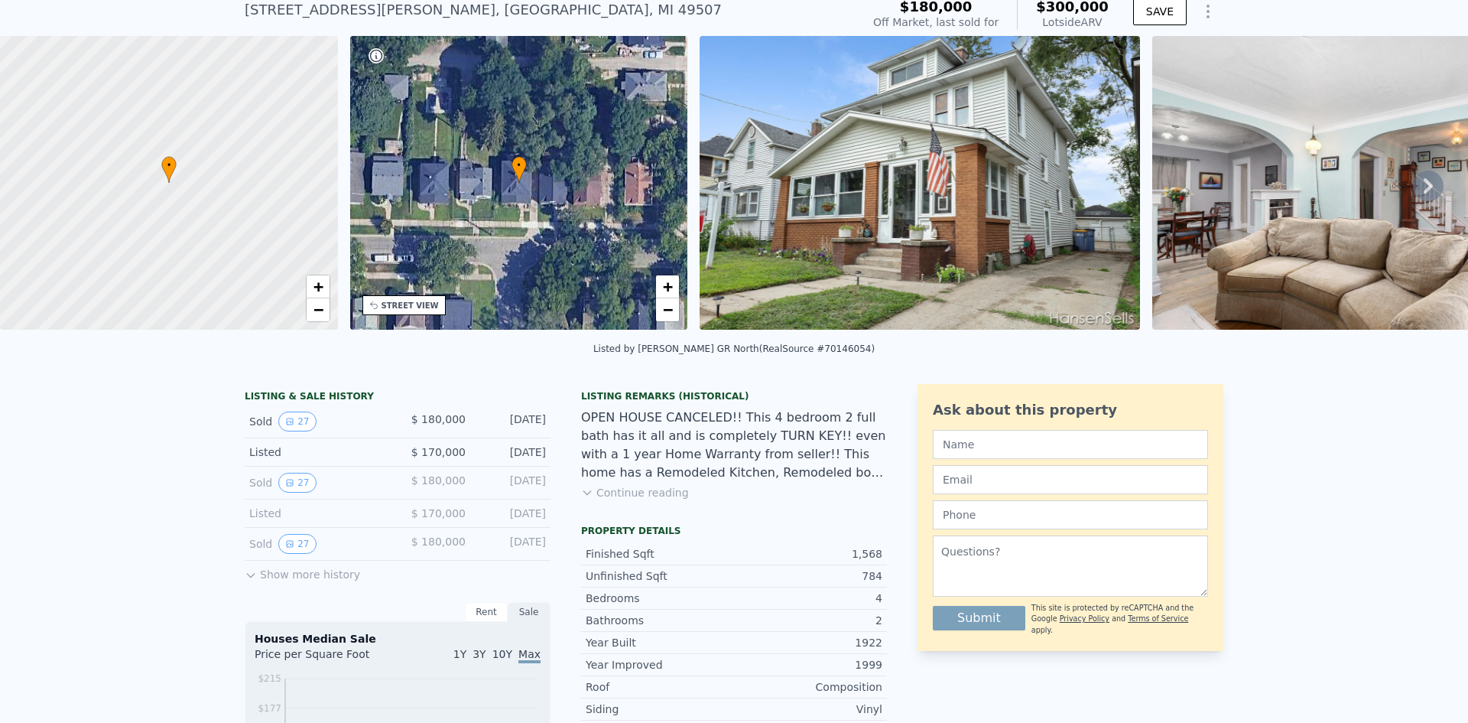
scroll to position [59, 0]
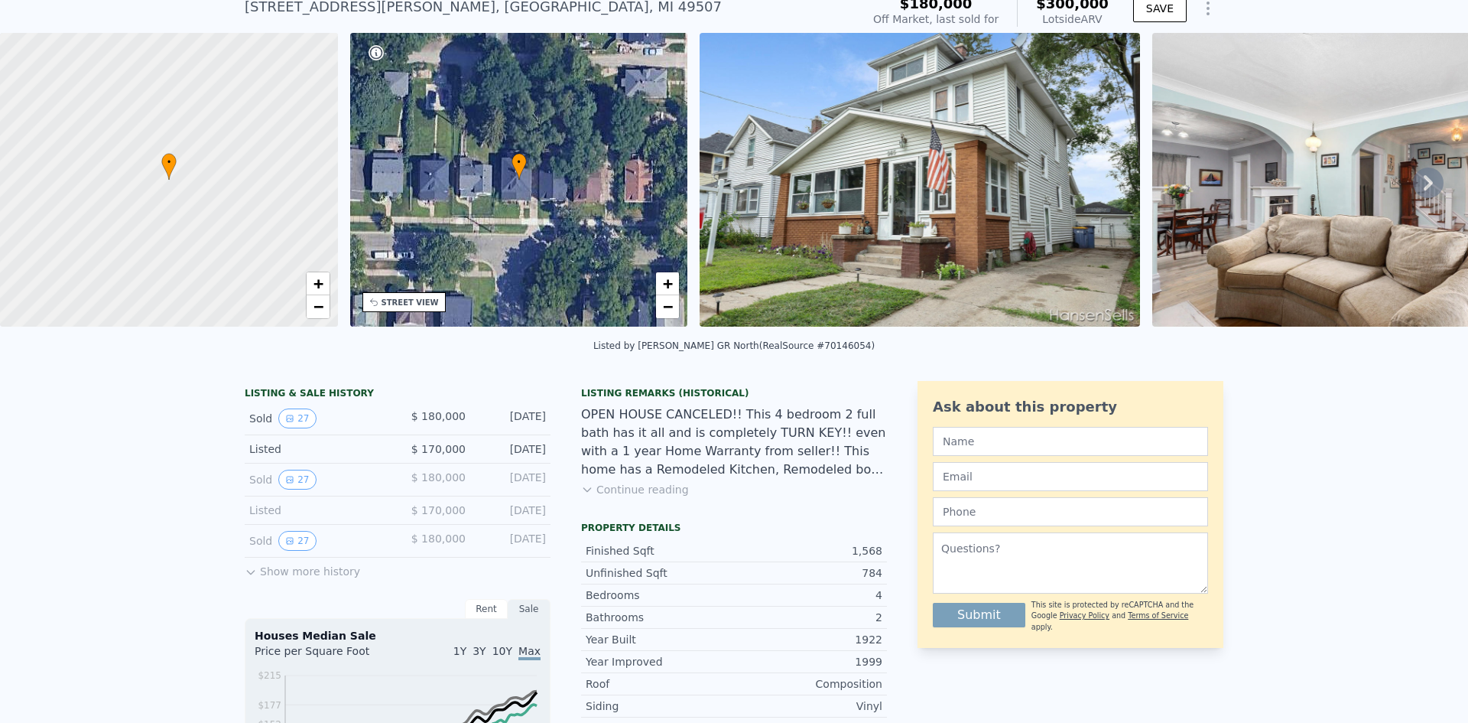
click at [287, 578] on button "Show more history" at bounding box center [302, 567] width 115 height 21
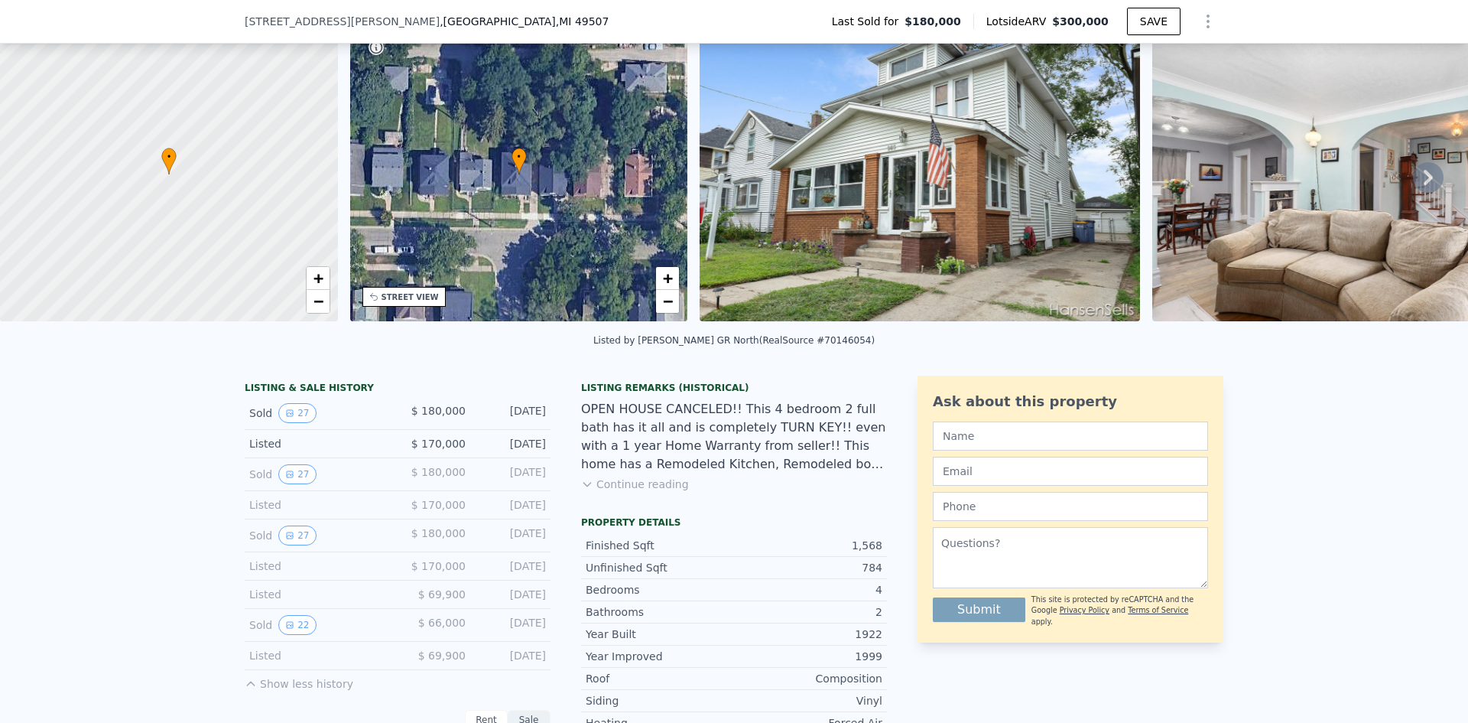
scroll to position [152, 0]
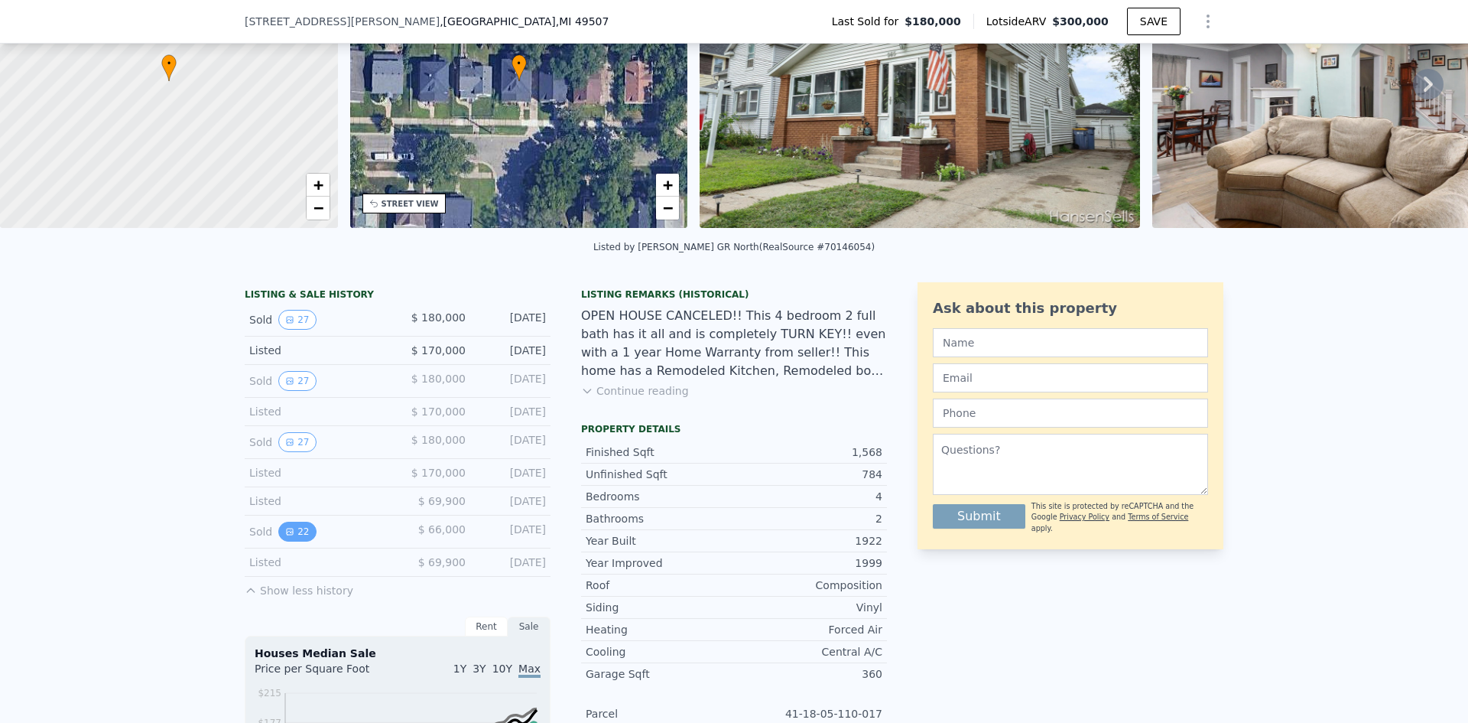
click at [285, 536] on icon "View historical data" at bounding box center [289, 531] width 9 height 9
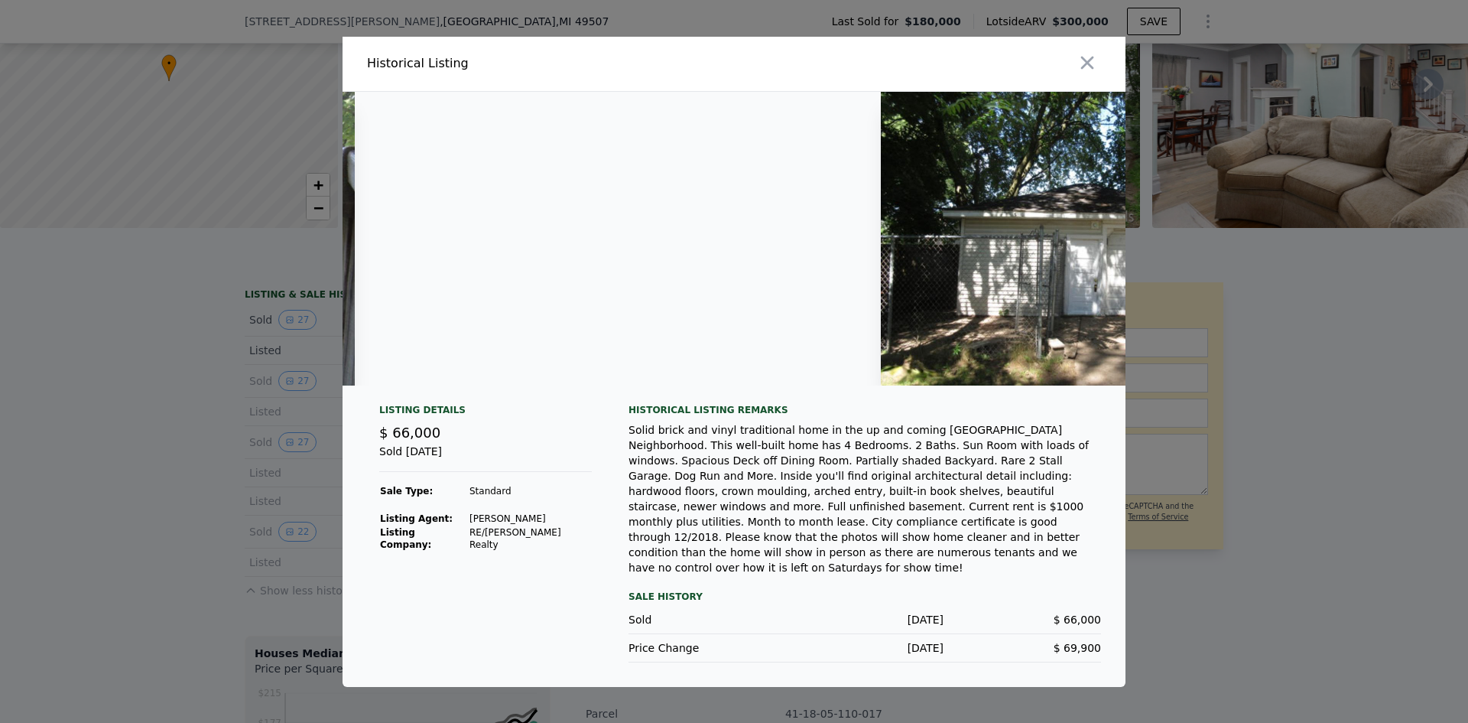
scroll to position [0, 6509]
